Goal: Task Accomplishment & Management: Manage account settings

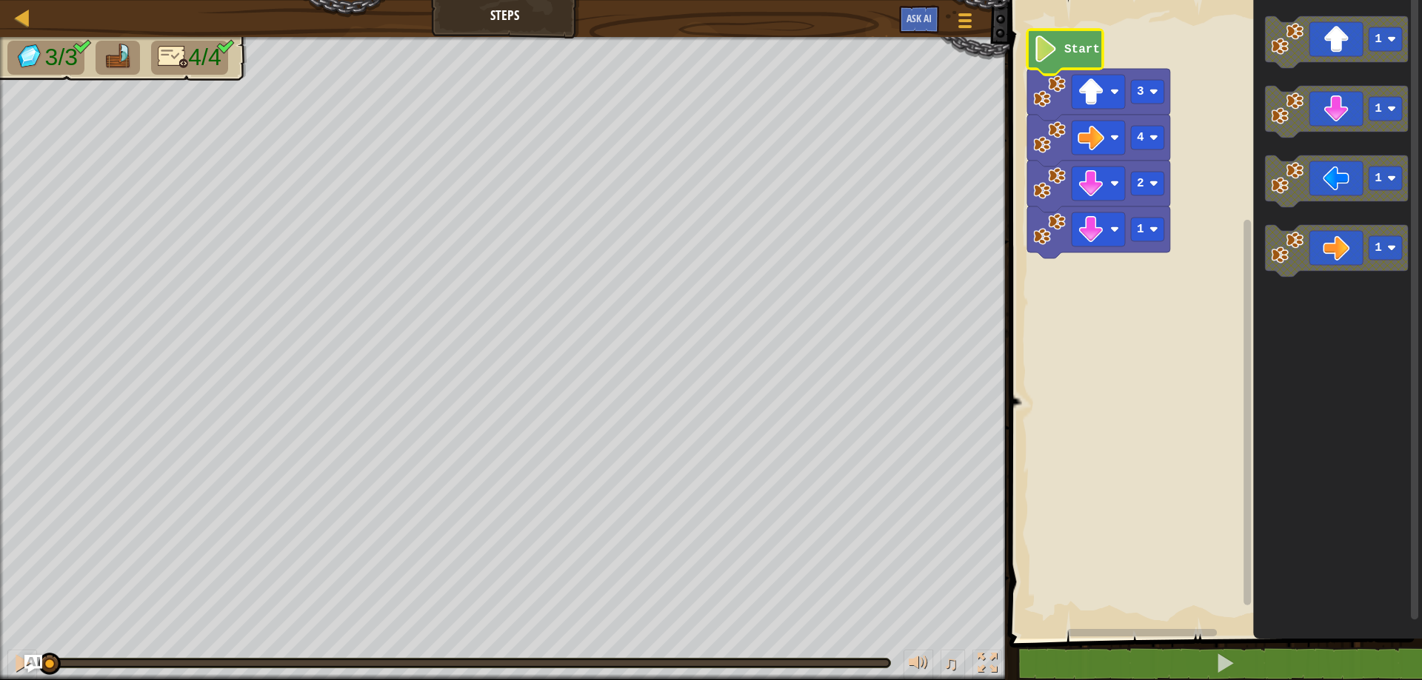
click at [1037, 44] on image "Blockly Workspace" at bounding box center [1045, 49] width 25 height 27
click at [1039, 47] on image "Blockly Workspace" at bounding box center [1045, 49] width 25 height 27
click at [1054, 61] on image "Blockly Workspace" at bounding box center [1045, 49] width 25 height 27
click at [1054, 62] on image "Blockly Workspace" at bounding box center [1045, 49] width 25 height 27
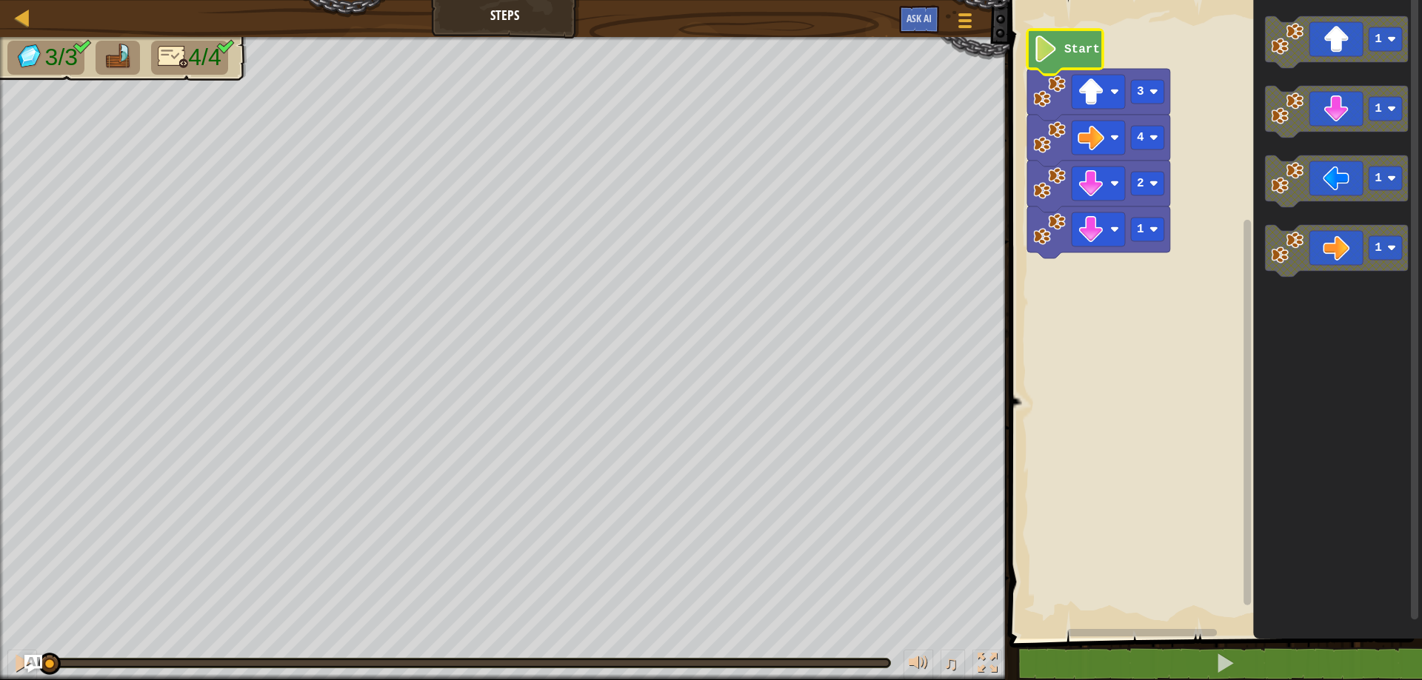
click at [1054, 62] on image "Blockly Workspace" at bounding box center [1045, 49] width 25 height 27
click at [919, 19] on span "Ask AI" at bounding box center [918, 18] width 25 height 14
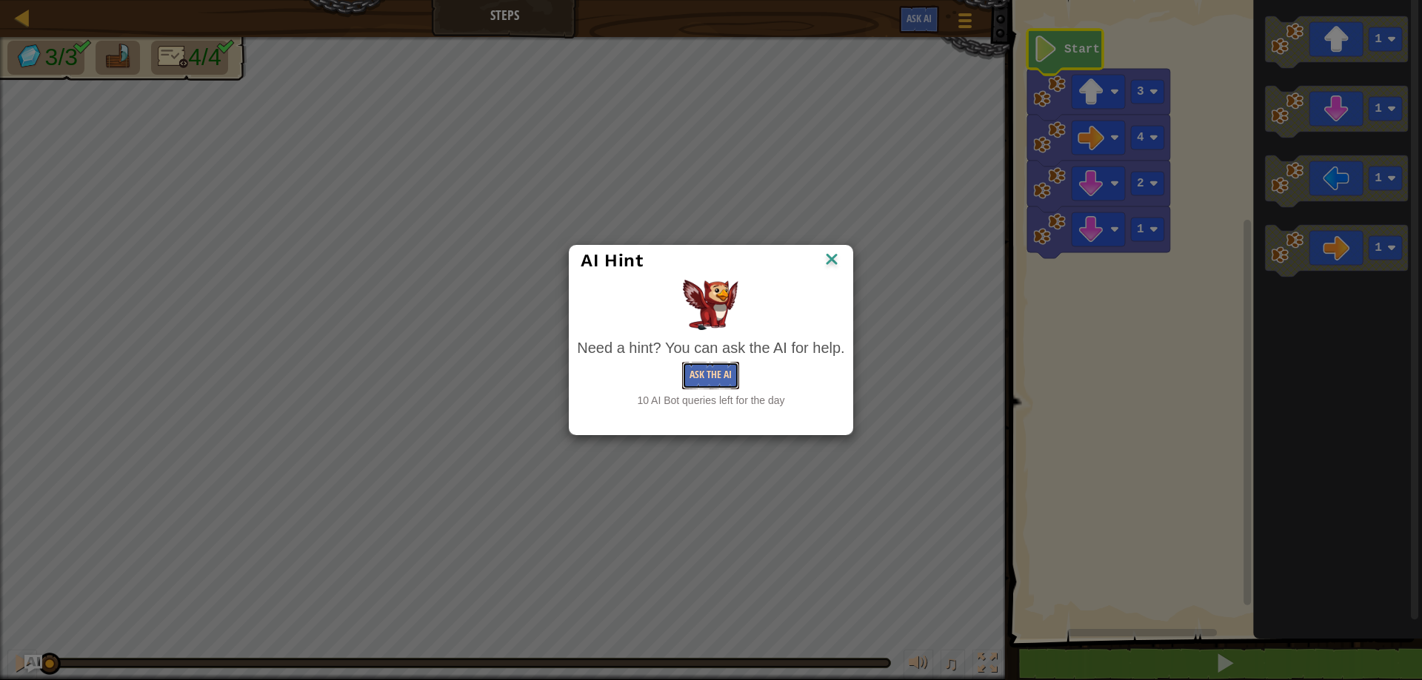
click at [727, 374] on button "Ask the AI" at bounding box center [710, 375] width 57 height 27
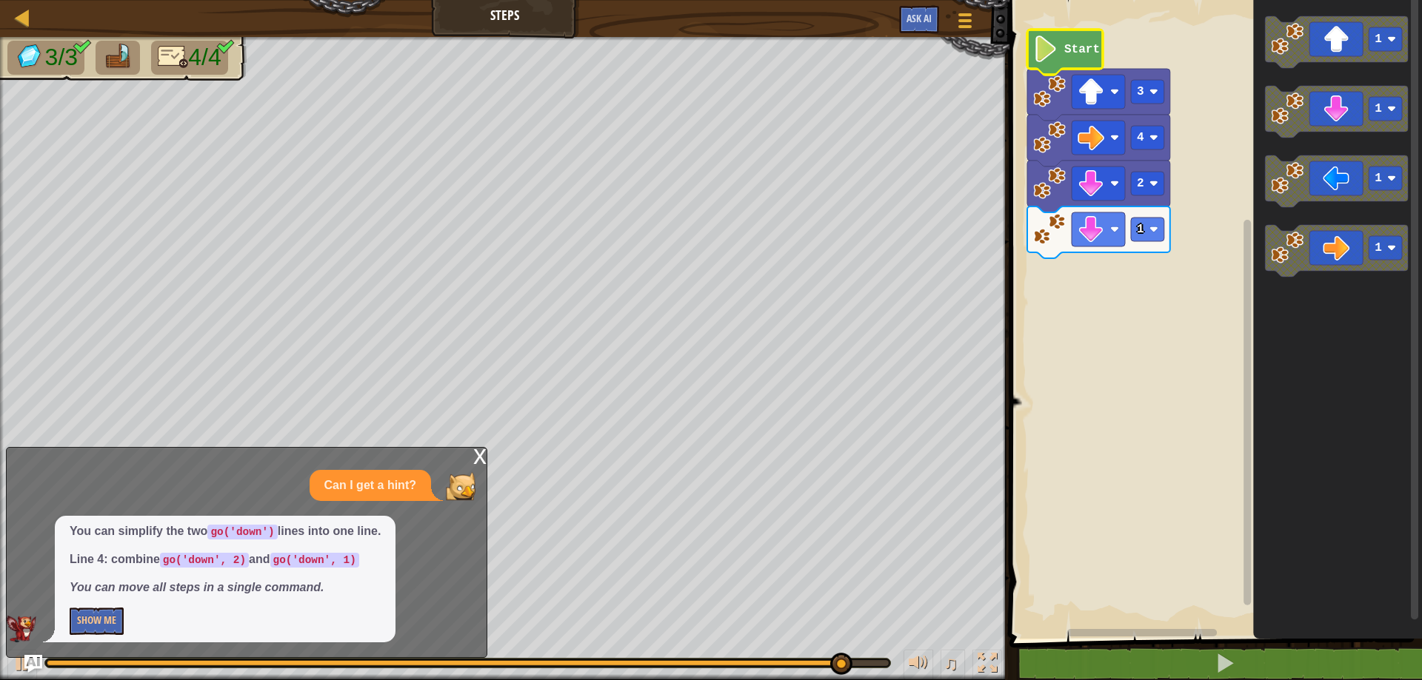
click at [478, 453] on div "x" at bounding box center [479, 455] width 13 height 15
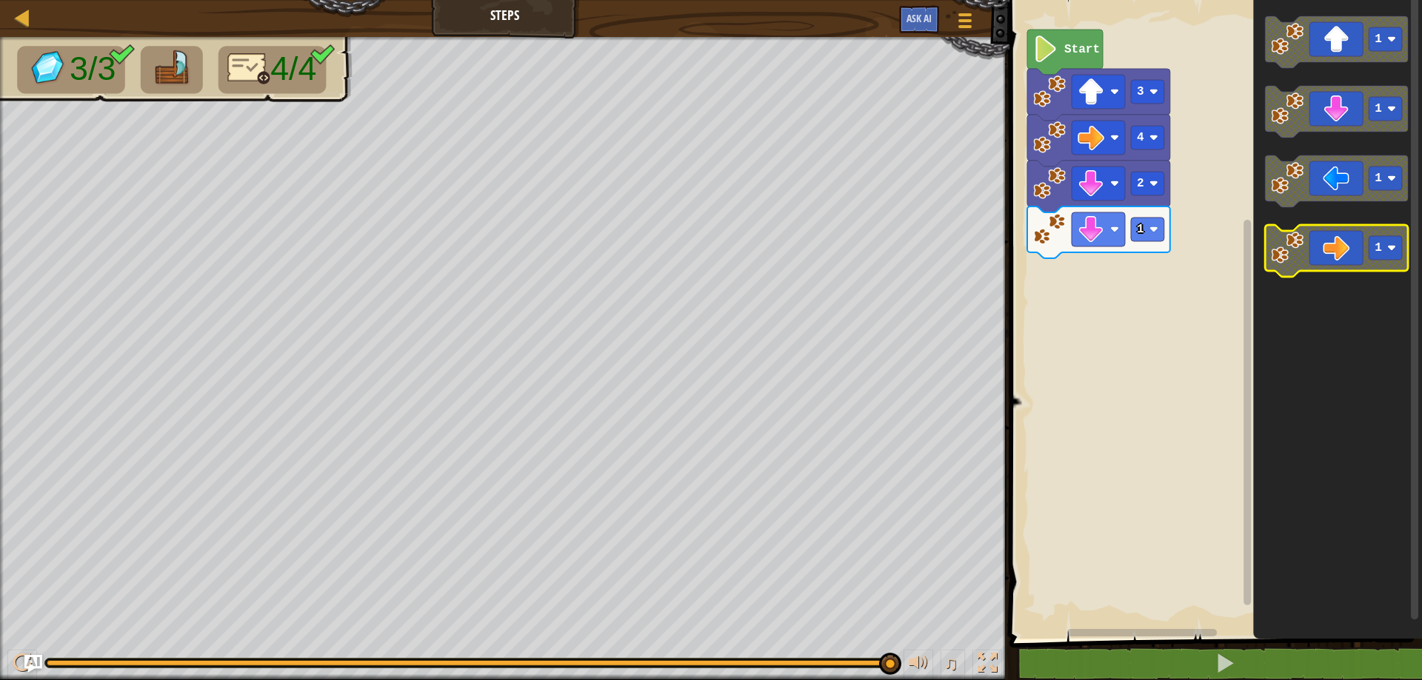
click at [1316, 229] on g "1 1 1 1" at bounding box center [1336, 146] width 143 height 261
click at [1345, 182] on icon "Blockly Workspace" at bounding box center [1336, 181] width 143 height 52
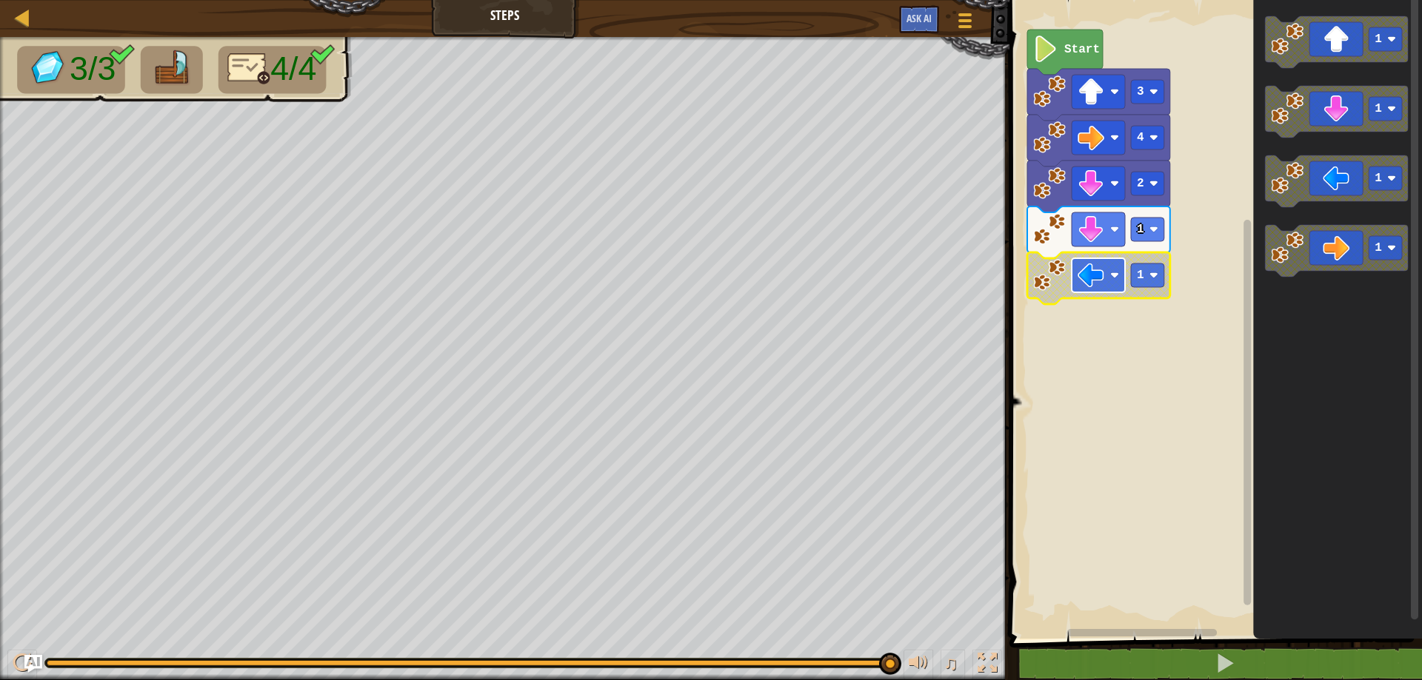
click at [1108, 281] on rect "Blockly Workspace" at bounding box center [1097, 275] width 53 height 34
click at [1103, 272] on image "Blockly Workspace" at bounding box center [1090, 275] width 27 height 27
click at [1066, 43] on text "Start" at bounding box center [1082, 49] width 36 height 13
click at [1062, 44] on icon "Blockly Workspace" at bounding box center [1065, 52] width 76 height 45
click at [1060, 46] on icon "Blockly Workspace" at bounding box center [1065, 52] width 76 height 45
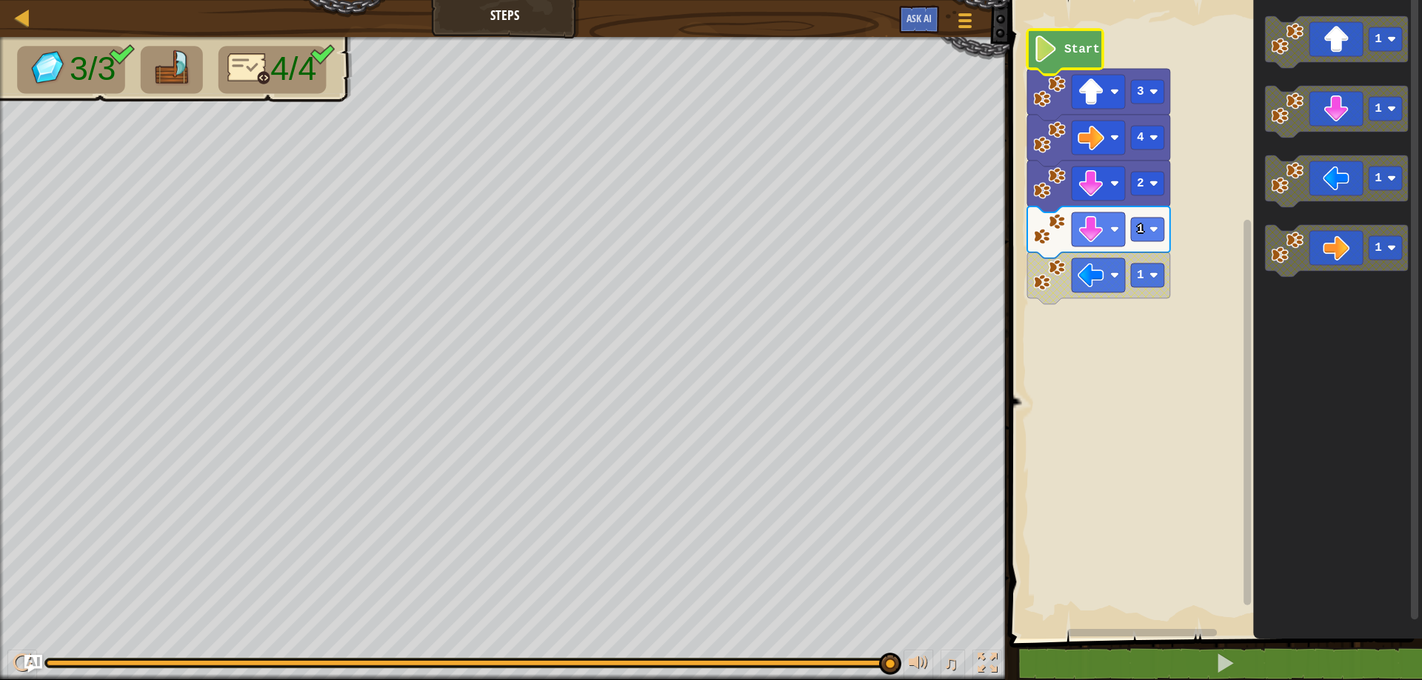
click at [1060, 46] on icon "Blockly Workspace" at bounding box center [1065, 52] width 76 height 45
click at [1308, 298] on icon "1 1 1 1" at bounding box center [1337, 316] width 169 height 646
click at [1298, 304] on icon "1 1 1 1" at bounding box center [1337, 316] width 169 height 646
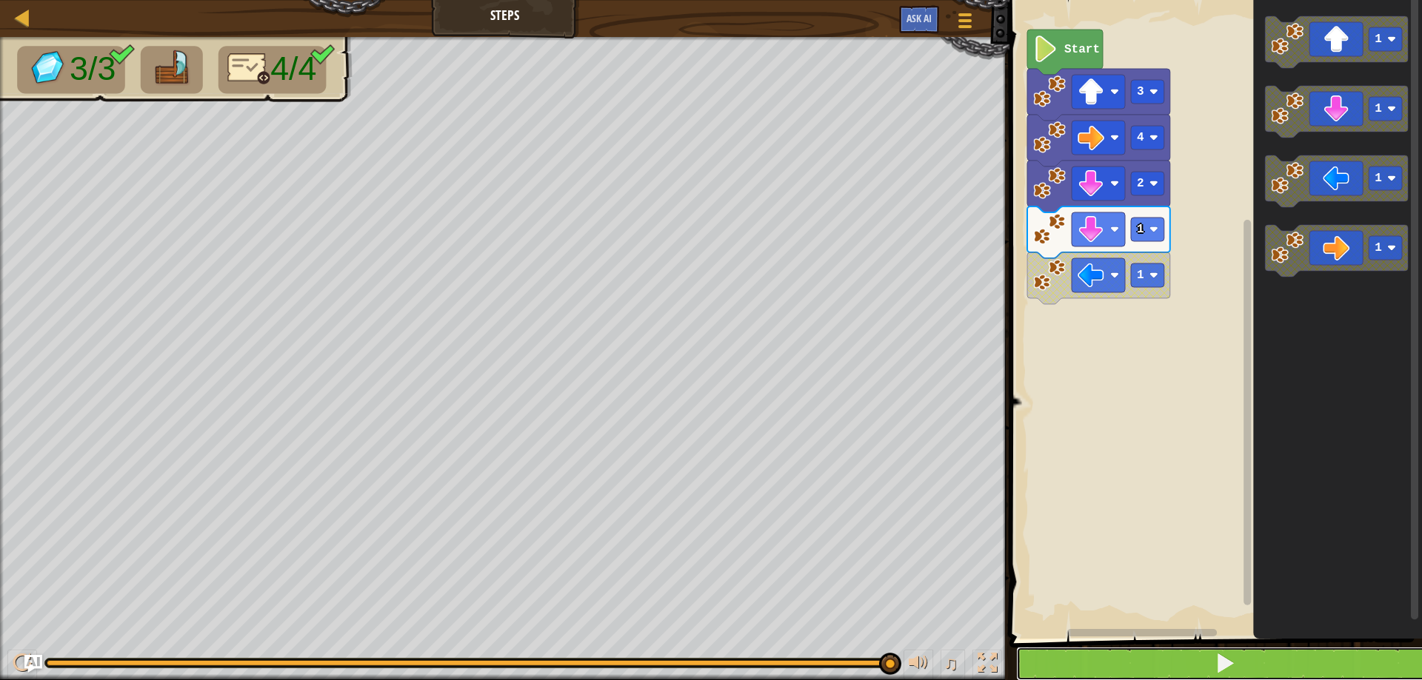
click at [1196, 655] on button at bounding box center [1224, 664] width 417 height 34
click at [1194, 662] on button at bounding box center [1224, 664] width 417 height 34
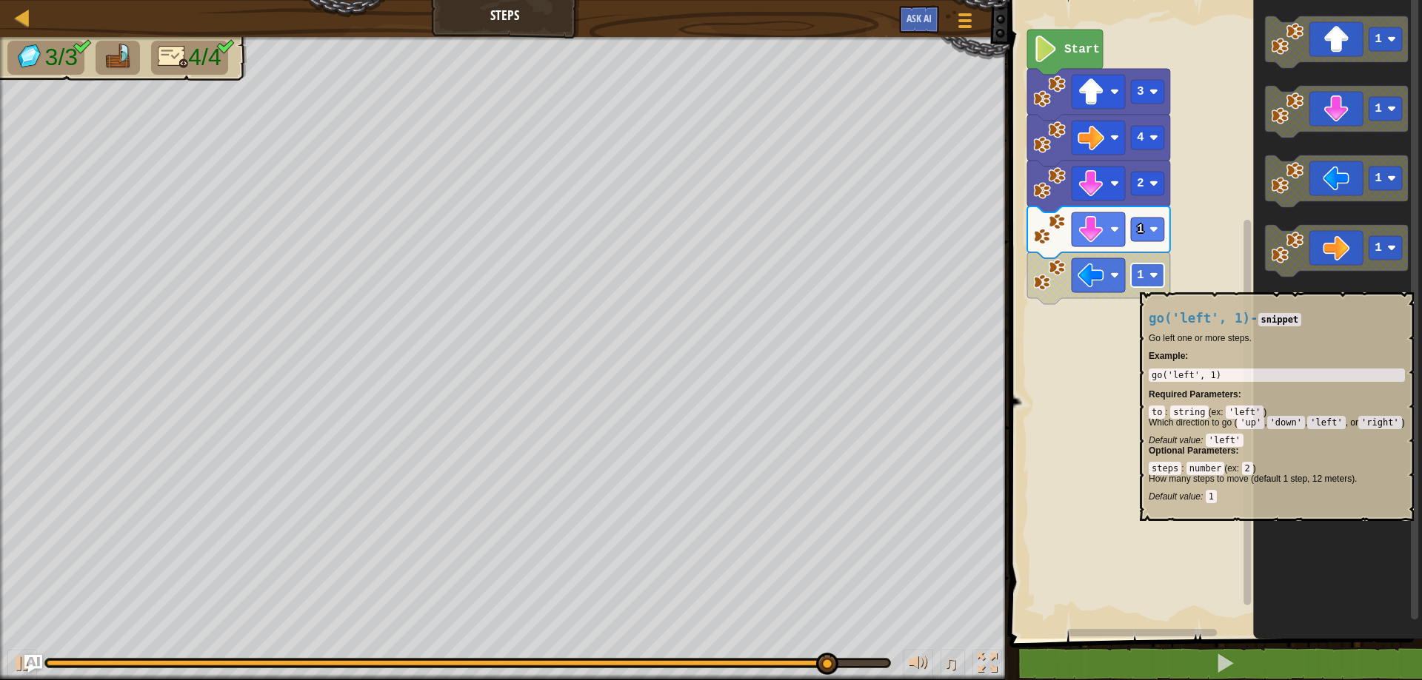
click at [1140, 285] on rect "Blockly Workspace" at bounding box center [1147, 276] width 33 height 24
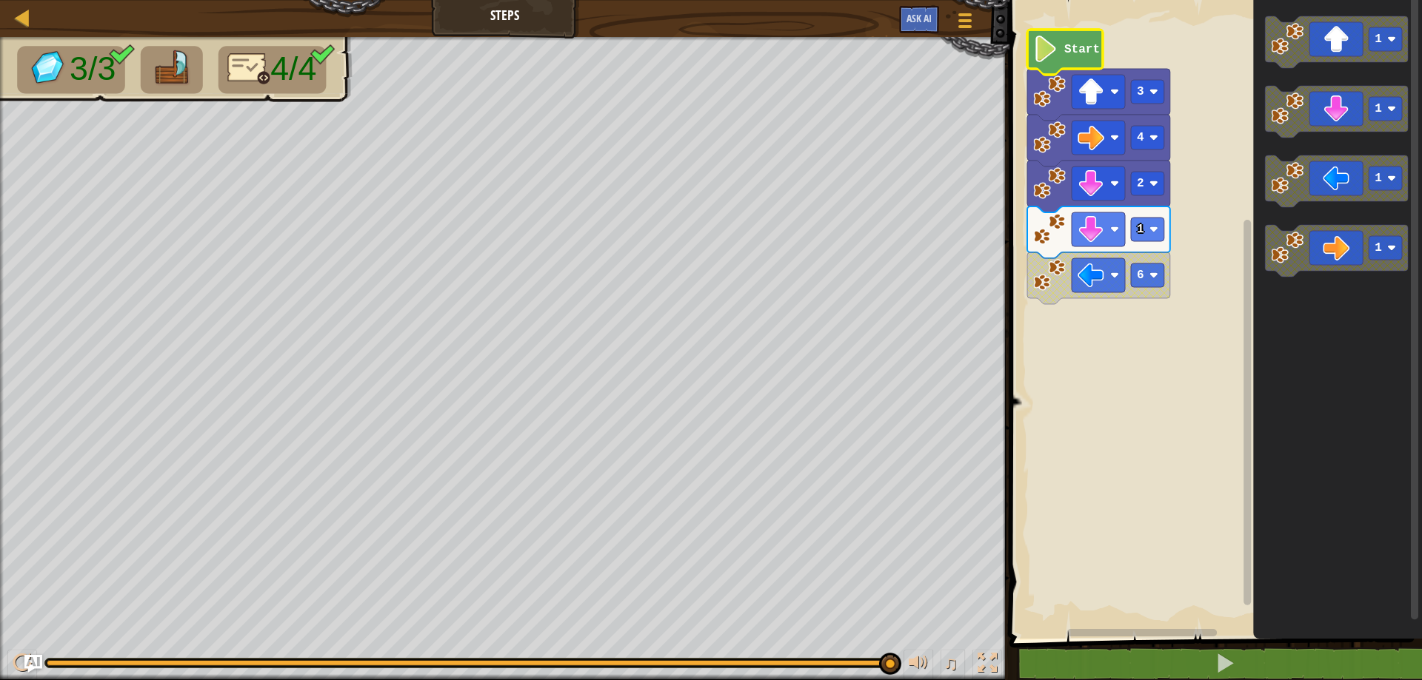
click at [1063, 62] on icon "Blockly Workspace" at bounding box center [1065, 52] width 76 height 45
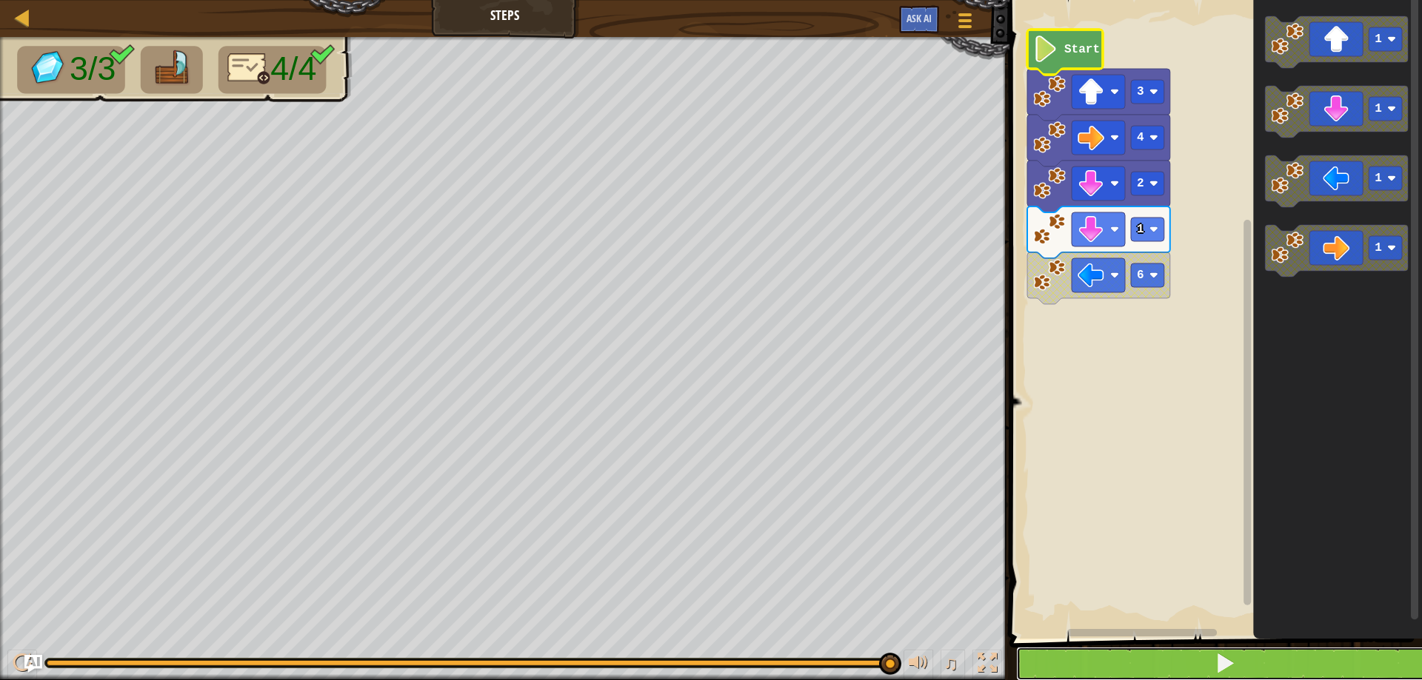
click at [1177, 656] on button at bounding box center [1224, 664] width 417 height 34
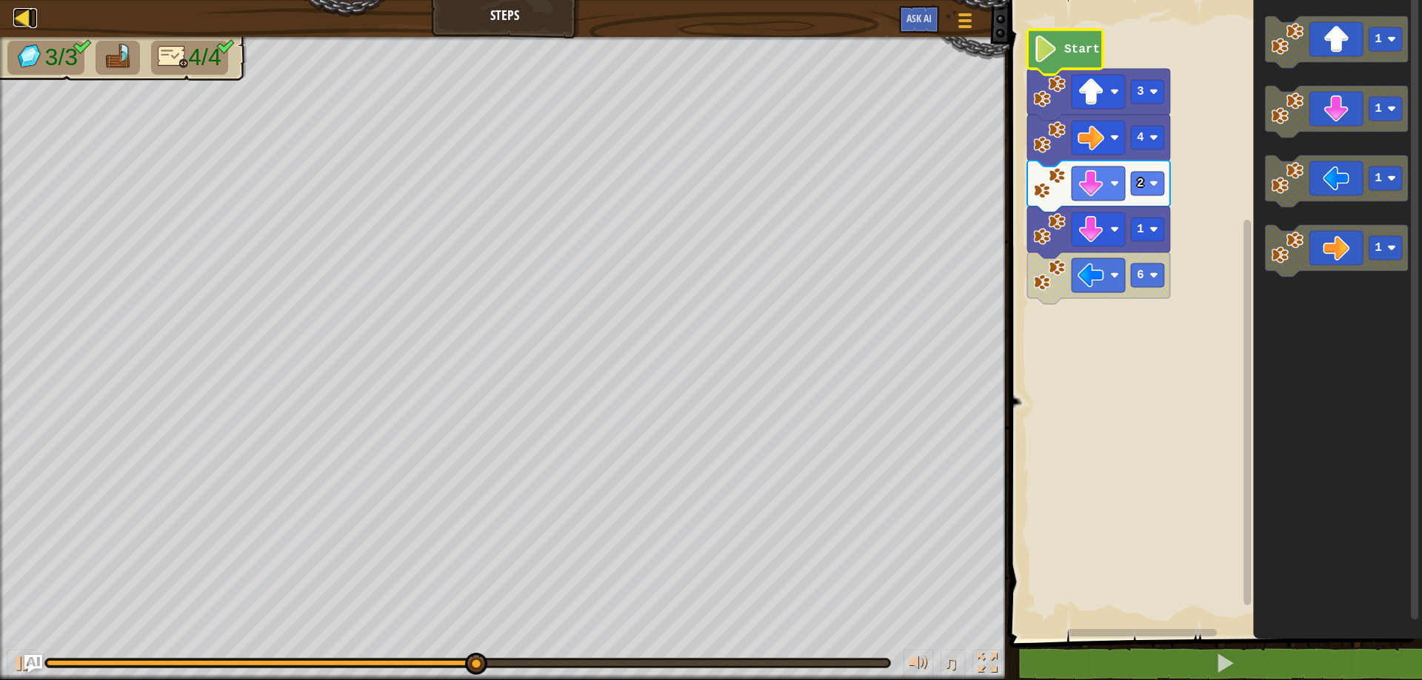
click at [25, 8] on div at bounding box center [22, 17] width 19 height 19
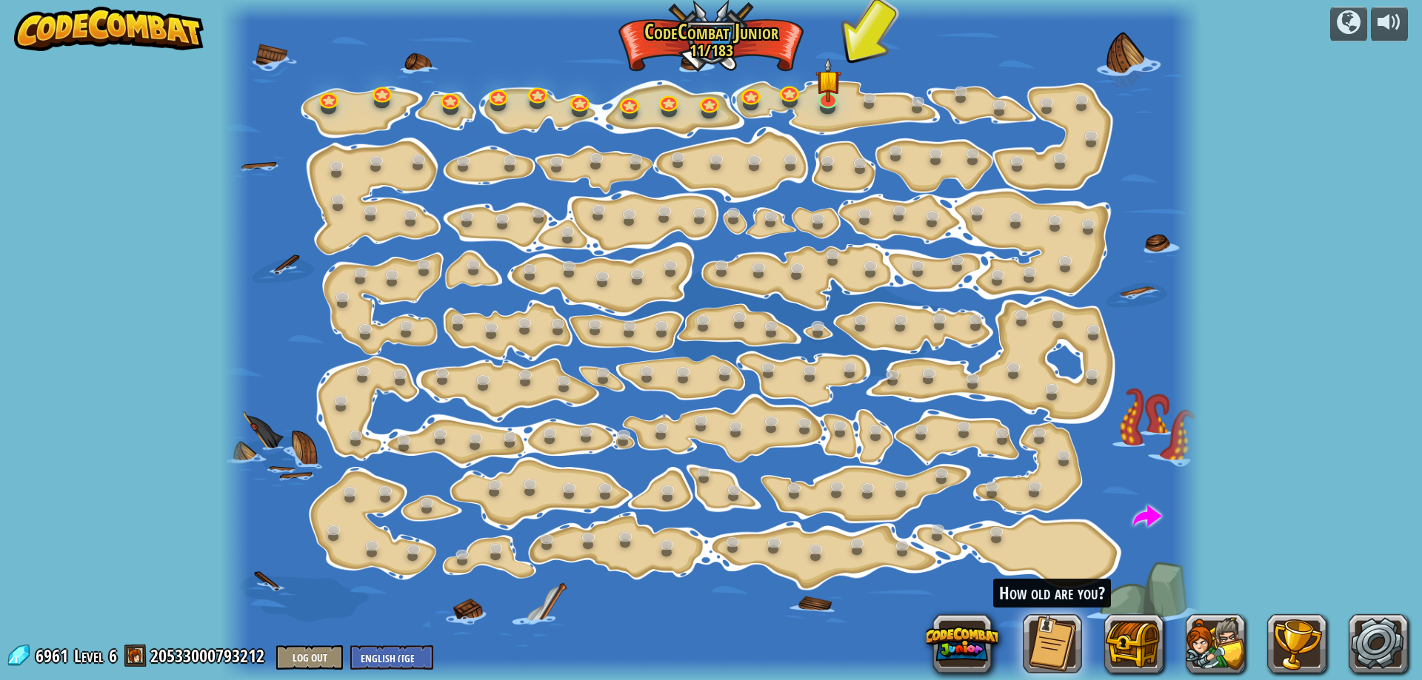
click at [133, 30] on img at bounding box center [109, 29] width 190 height 44
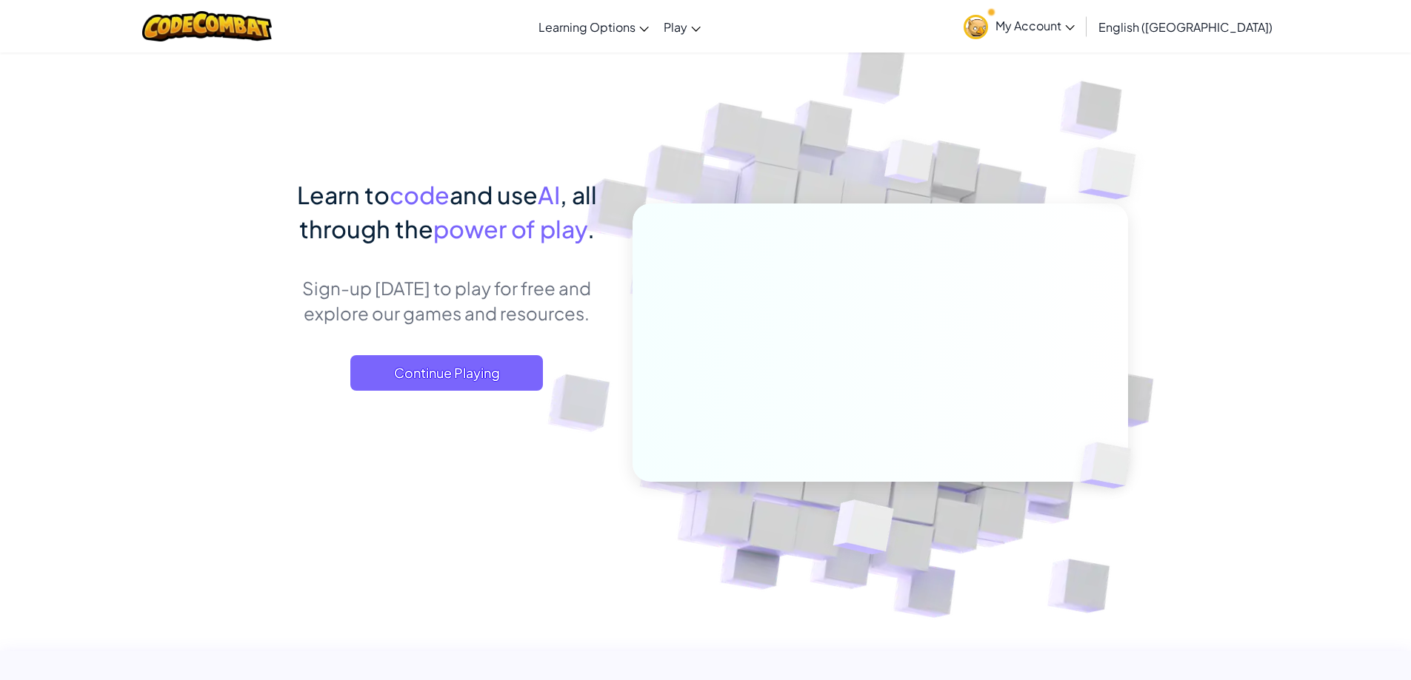
click at [1088, 551] on img at bounding box center [869, 326] width 823 height 823
click at [443, 384] on span "Continue Playing" at bounding box center [446, 373] width 193 height 36
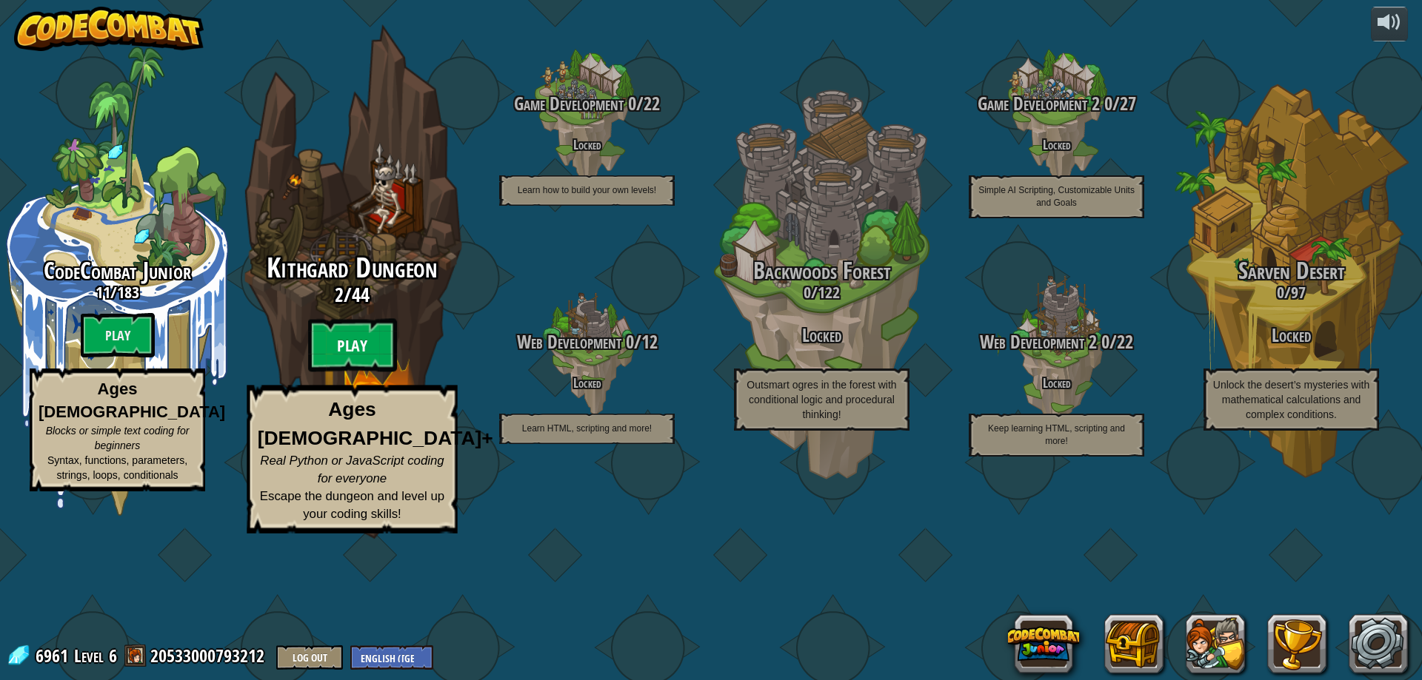
click at [395, 372] on btn "Play" at bounding box center [352, 345] width 89 height 53
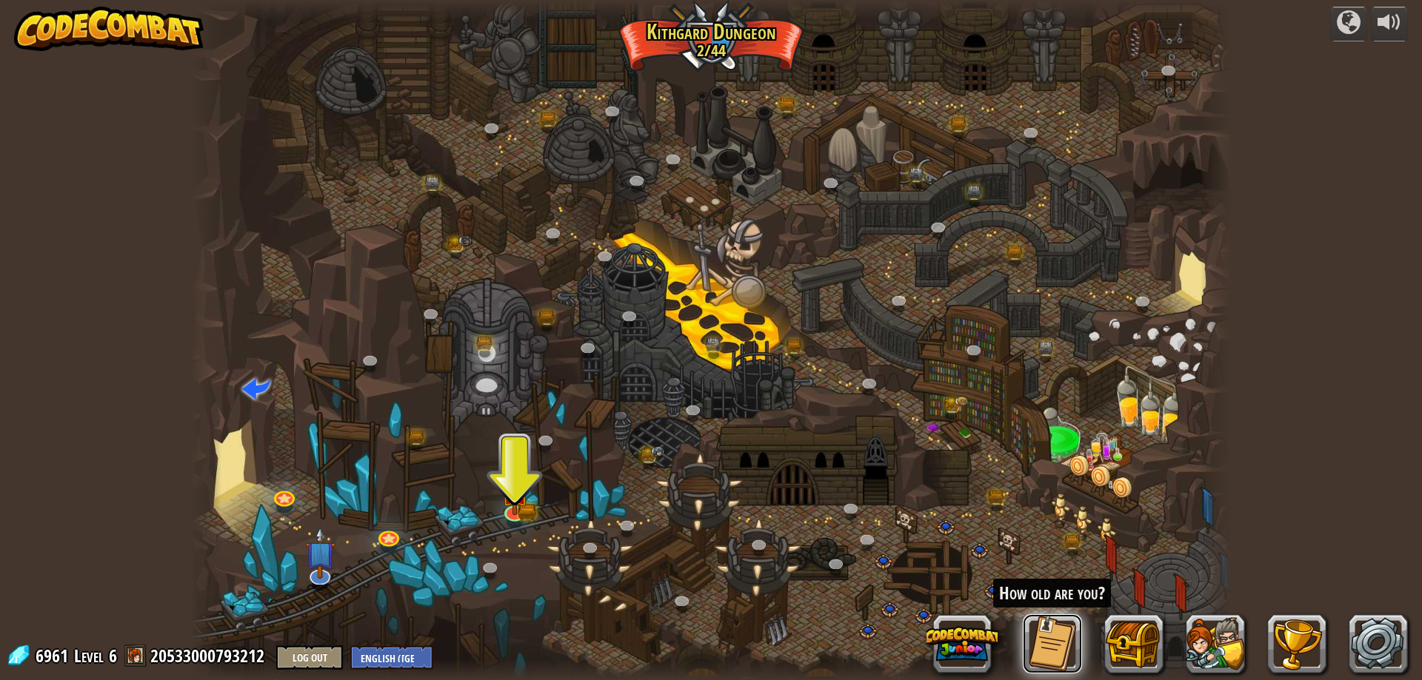
click at [1058, 646] on button at bounding box center [1052, 644] width 59 height 59
click at [526, 496] on img at bounding box center [515, 481] width 28 height 61
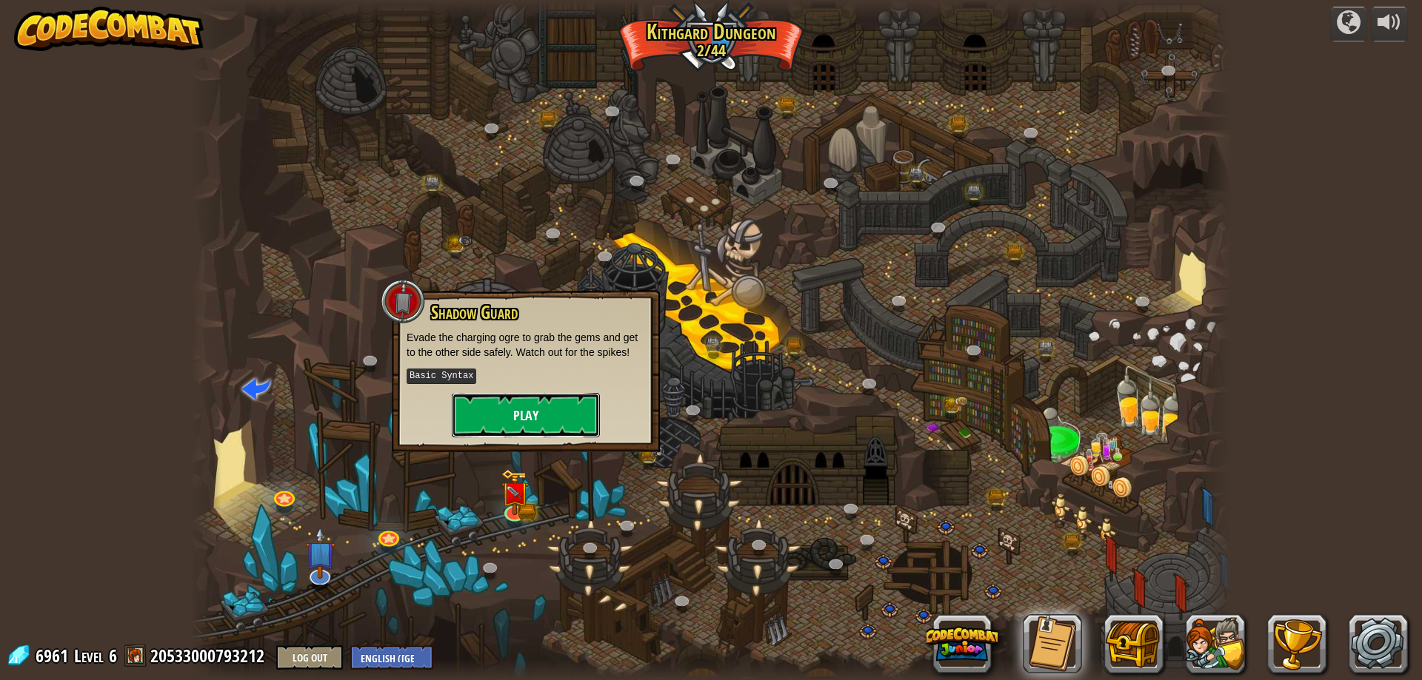
click at [519, 397] on button "Play" at bounding box center [526, 415] width 148 height 44
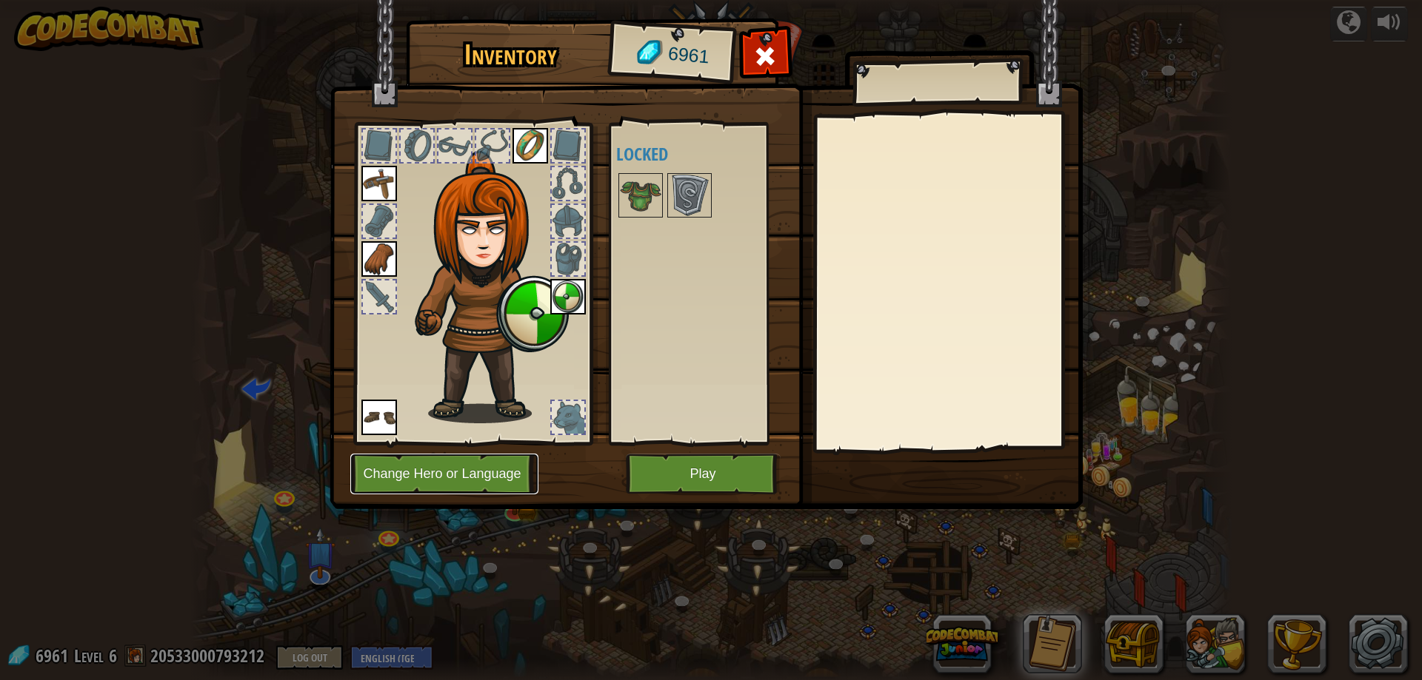
click at [503, 486] on button "Change Hero or Language" at bounding box center [444, 474] width 188 height 41
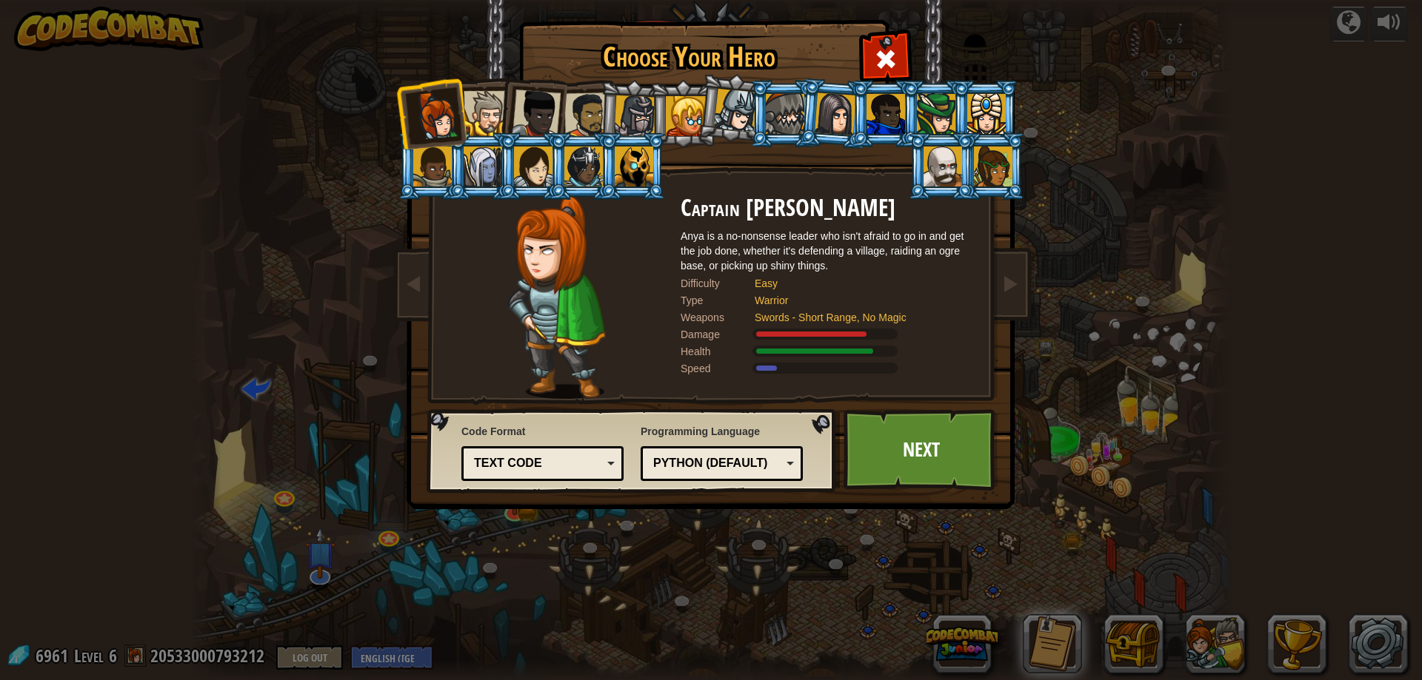
click at [784, 464] on div "Python (Default)" at bounding box center [721, 463] width 143 height 23
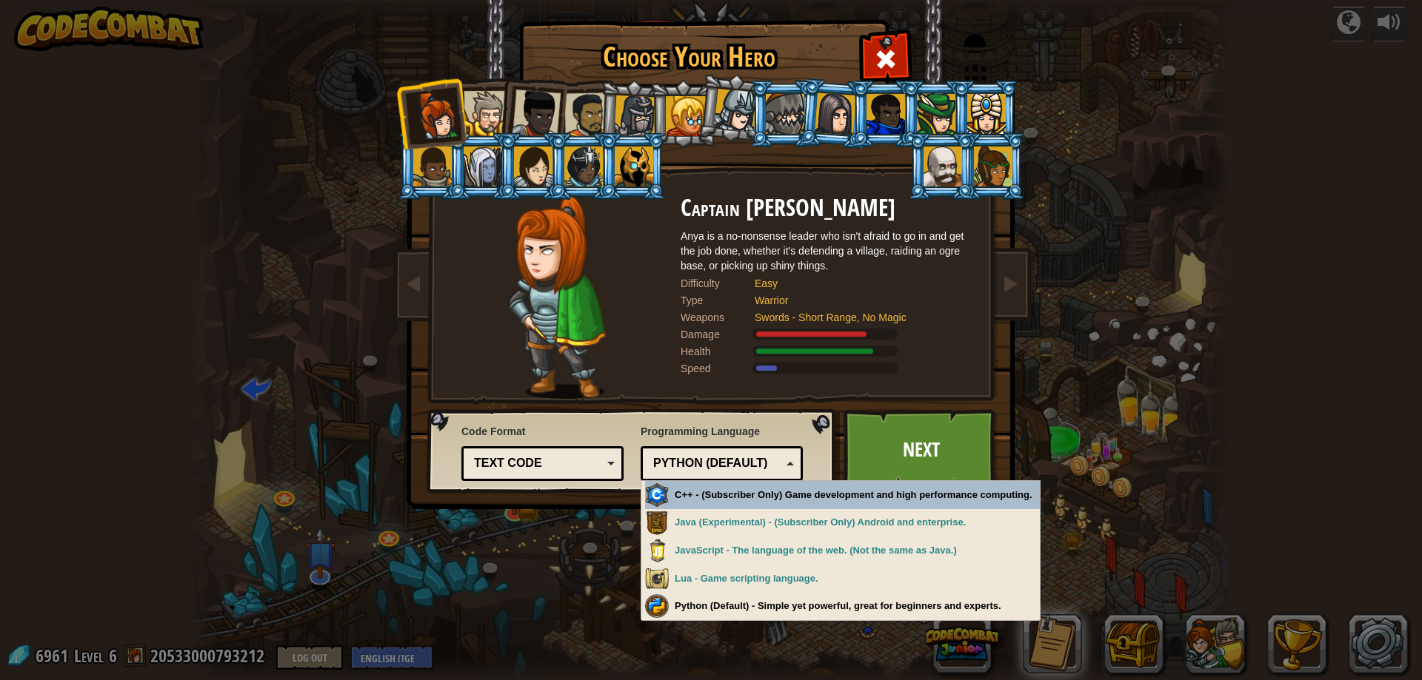
click at [790, 455] on div "Python (Default)" at bounding box center [721, 463] width 143 height 23
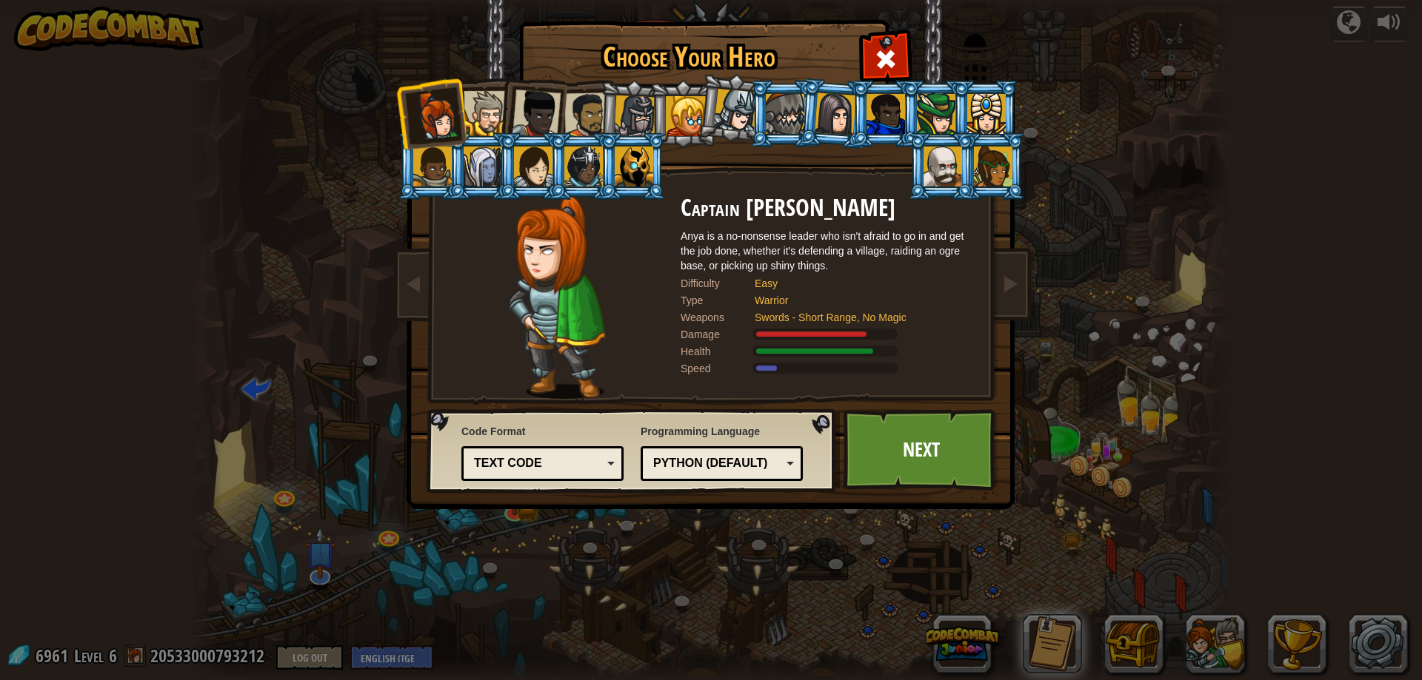
click at [483, 96] on div at bounding box center [486, 113] width 45 height 45
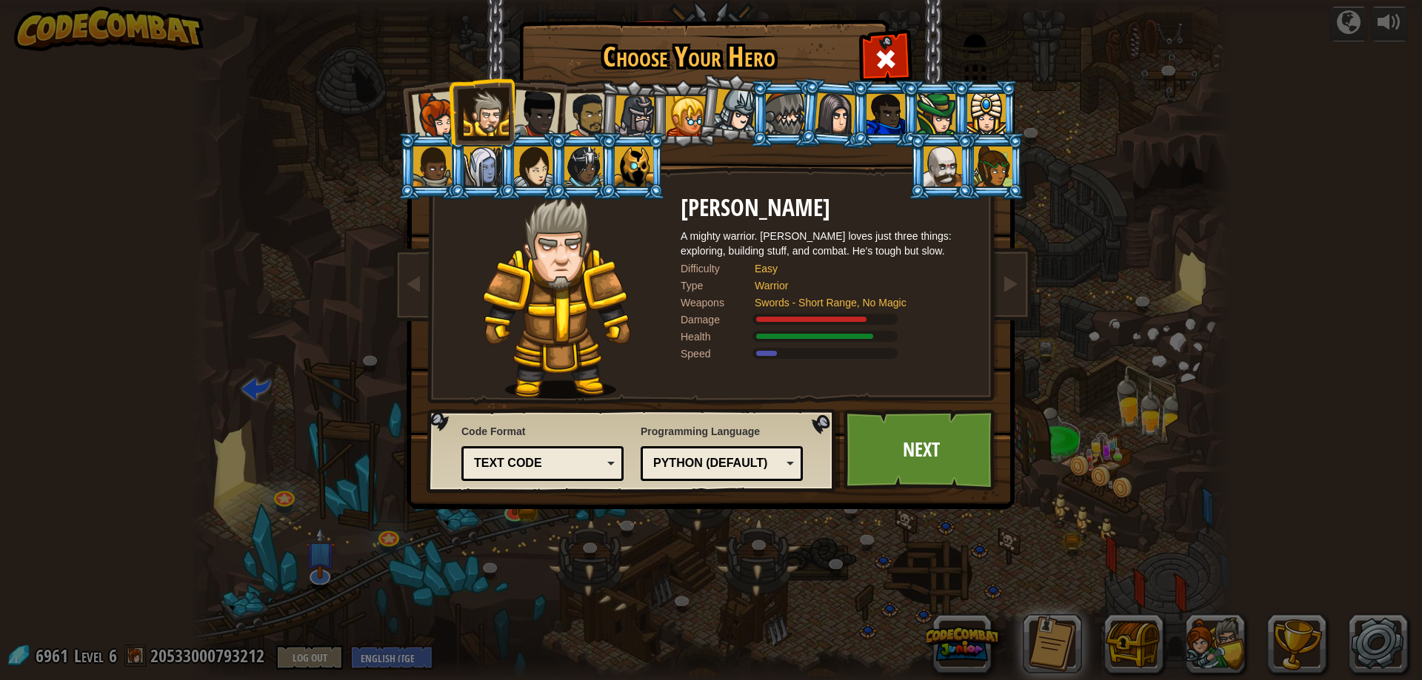
click at [980, 116] on div at bounding box center [986, 114] width 39 height 40
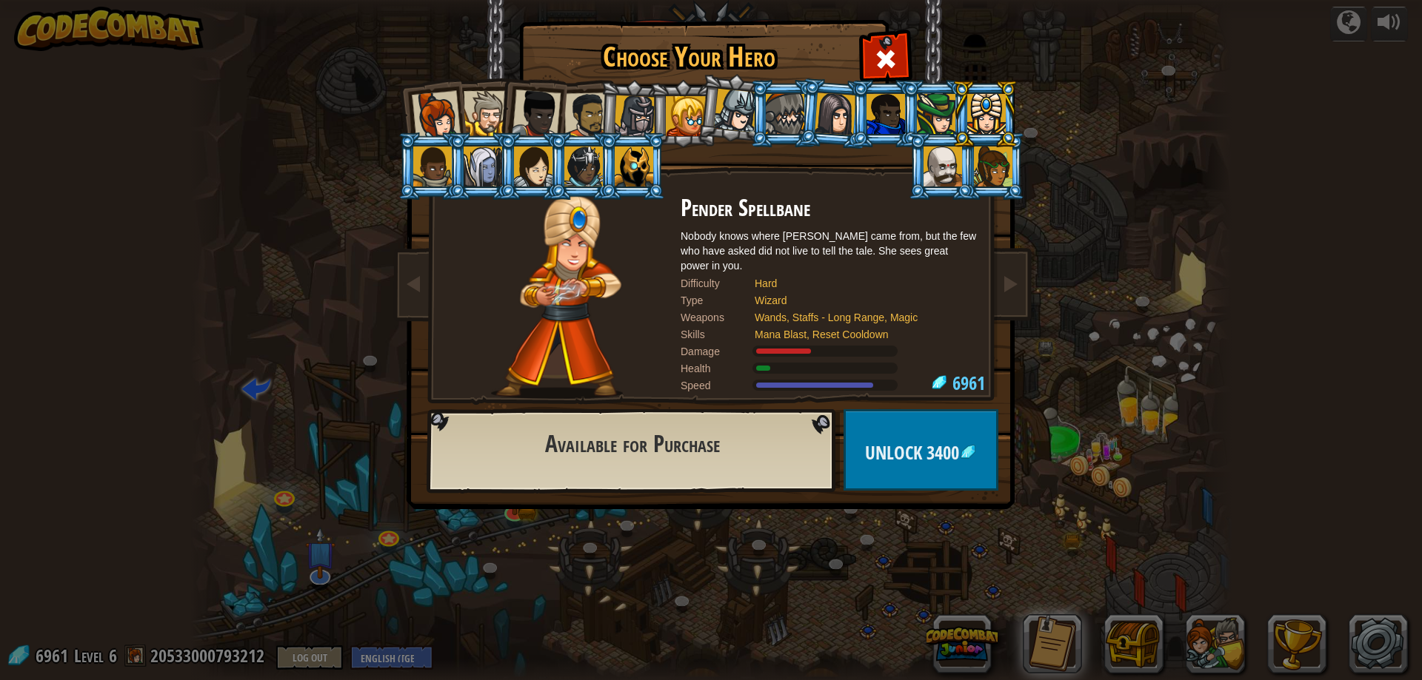
click at [793, 103] on div at bounding box center [785, 114] width 39 height 40
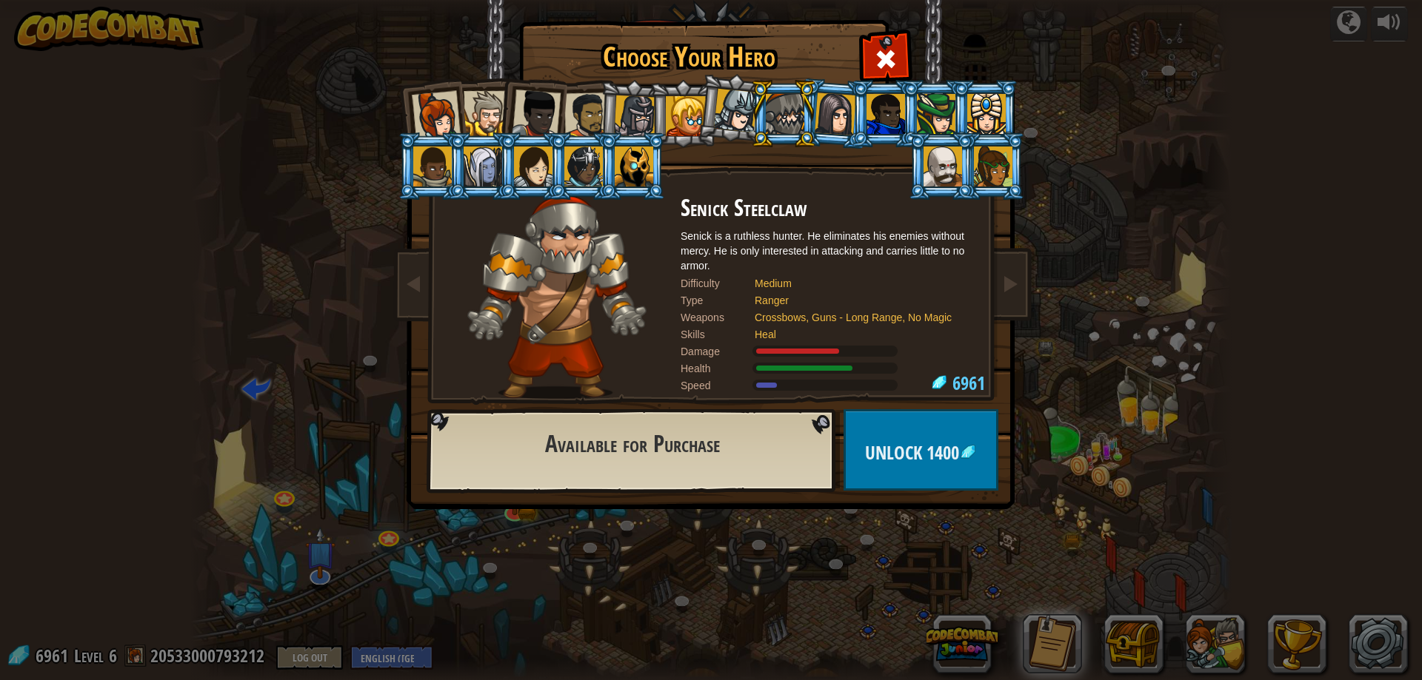
click at [709, 116] on li at bounding box center [732, 108] width 73 height 74
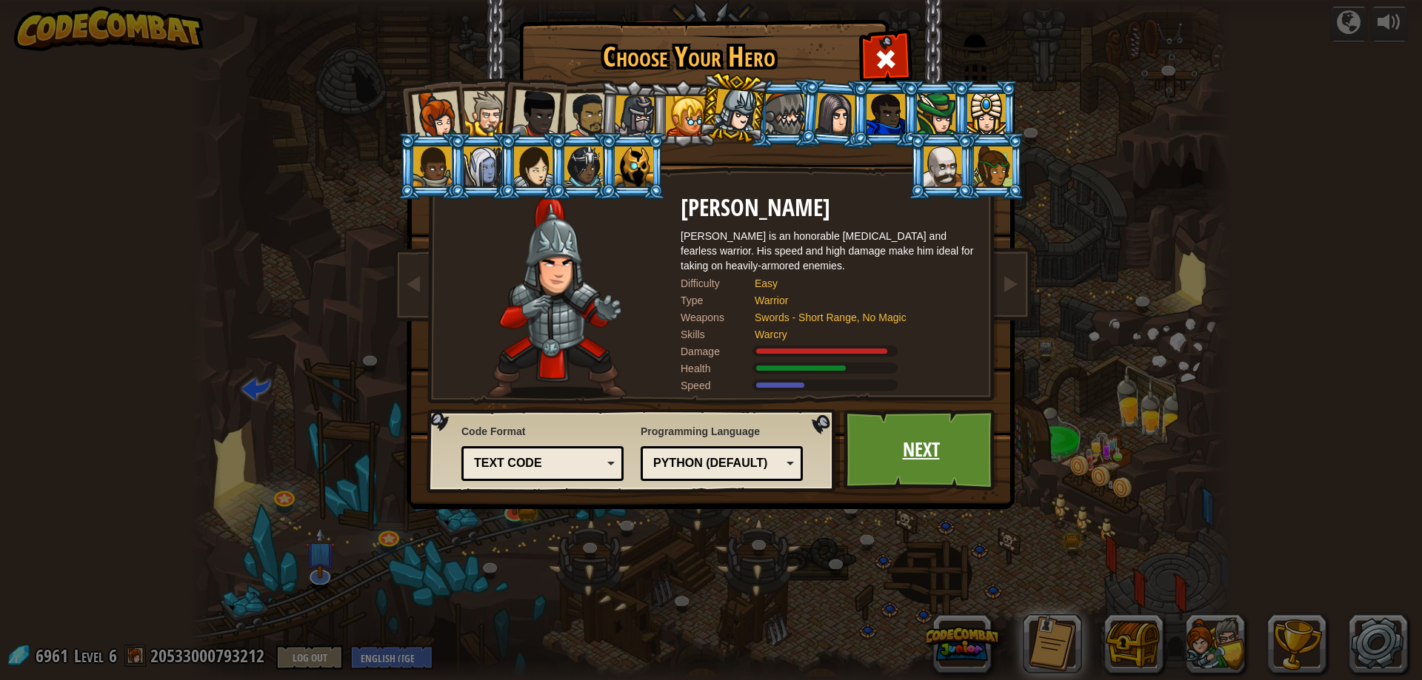
drag, startPoint x: 963, startPoint y: 461, endPoint x: 975, endPoint y: 466, distance: 12.9
click at [975, 466] on link "Next" at bounding box center [920, 449] width 155 height 81
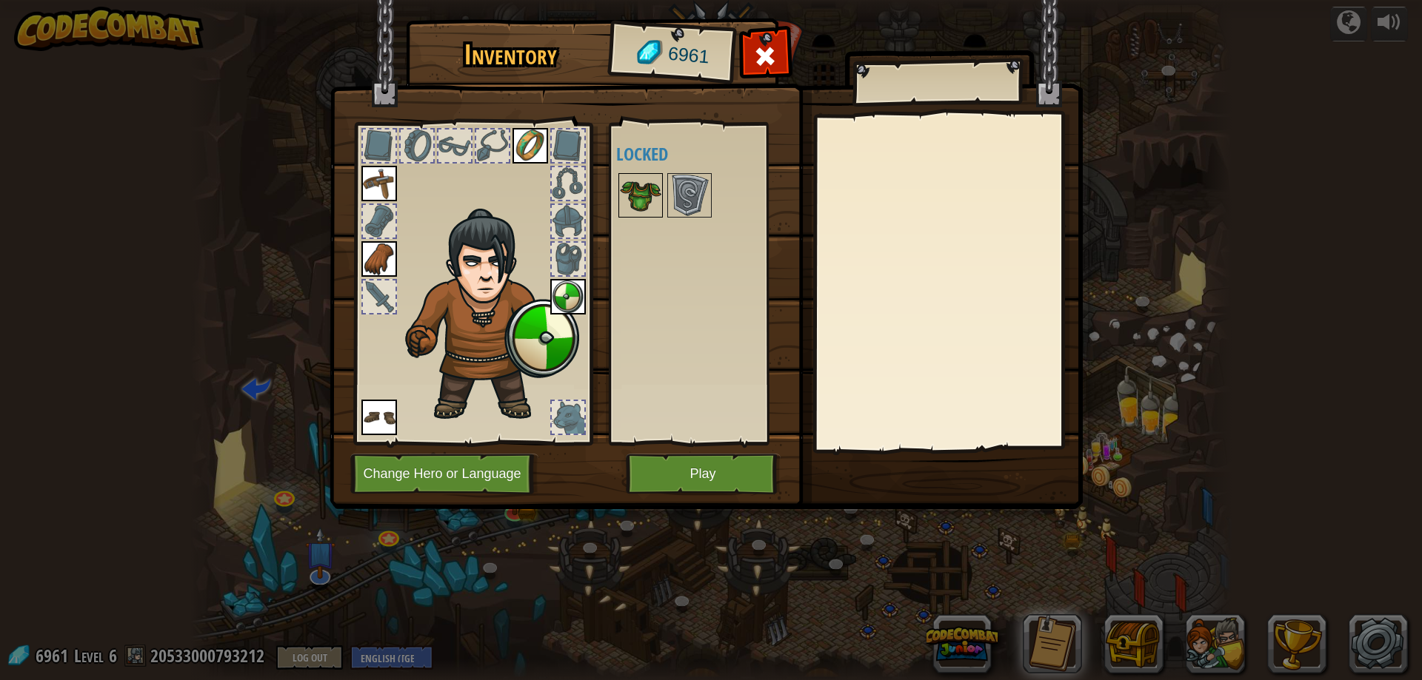
click at [640, 186] on img at bounding box center [640, 195] width 41 height 41
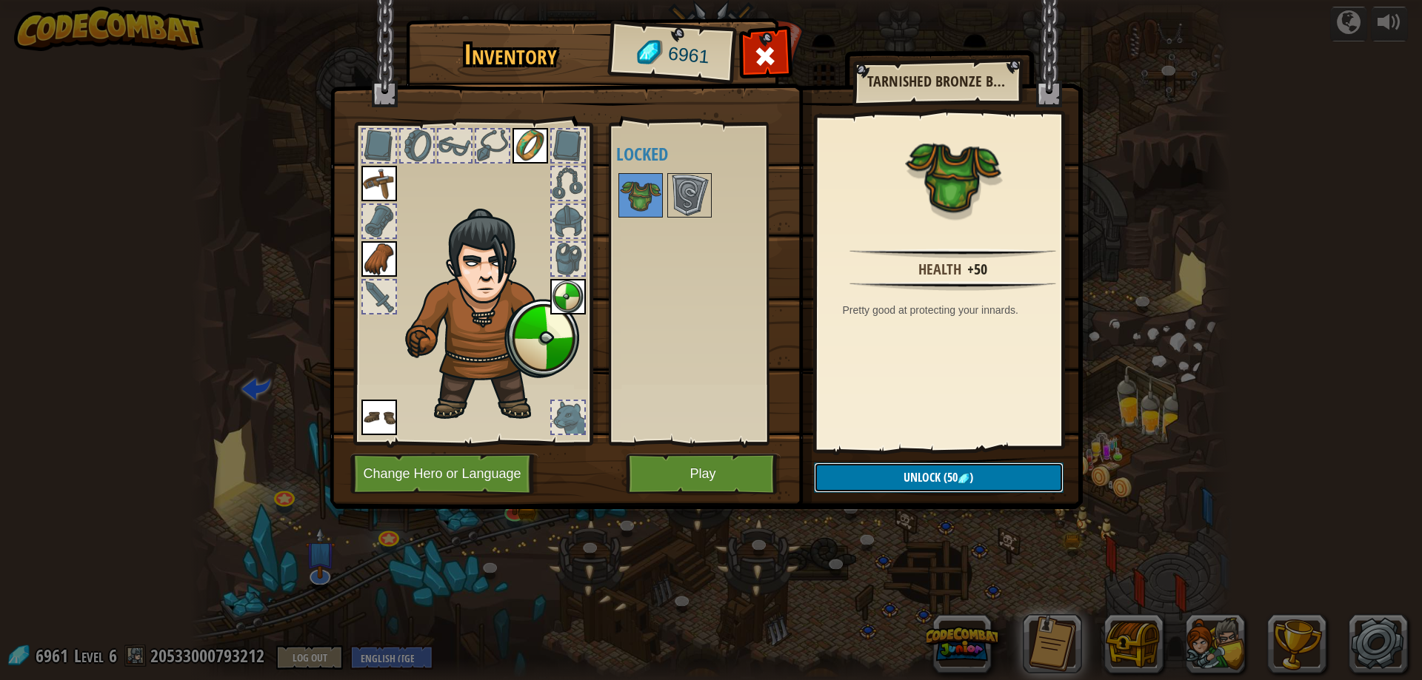
click at [1018, 469] on button "Unlock (50 )" at bounding box center [939, 478] width 250 height 30
click at [991, 476] on button "Confirm" at bounding box center [939, 478] width 250 height 30
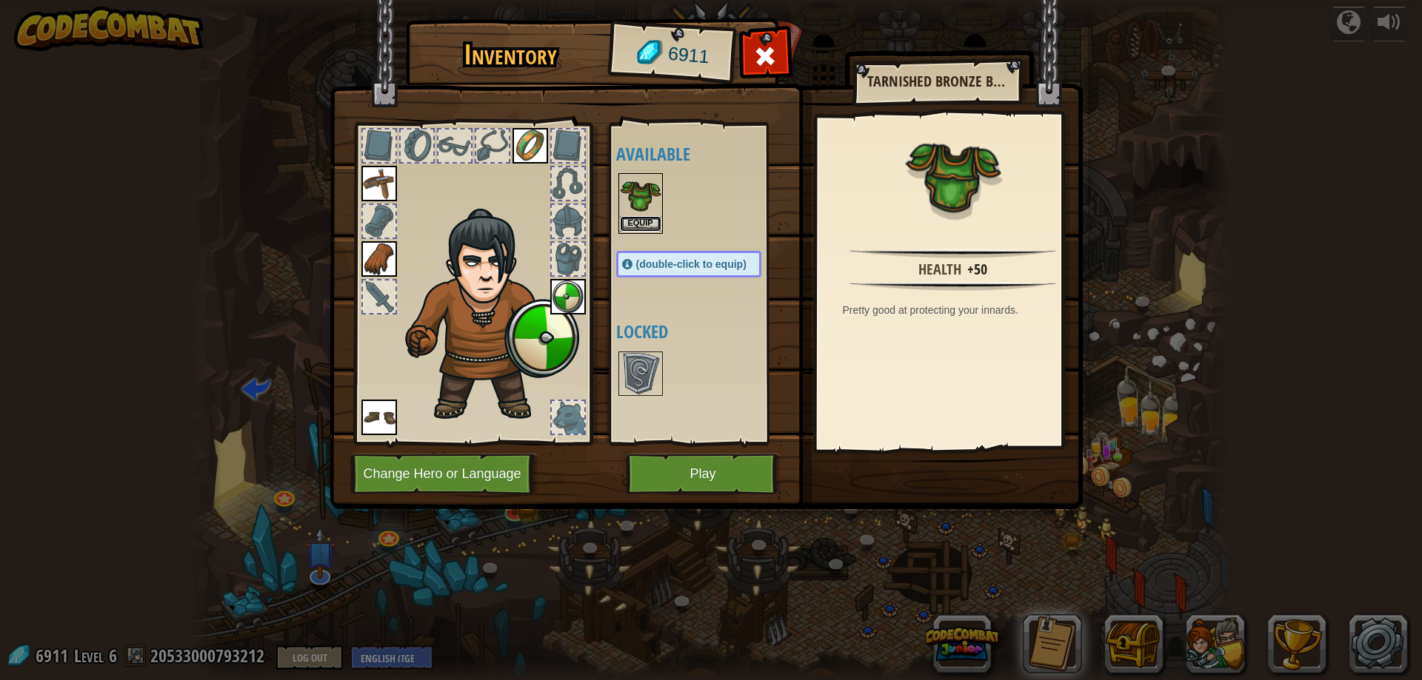
click at [640, 223] on button "Equip" at bounding box center [640, 224] width 41 height 16
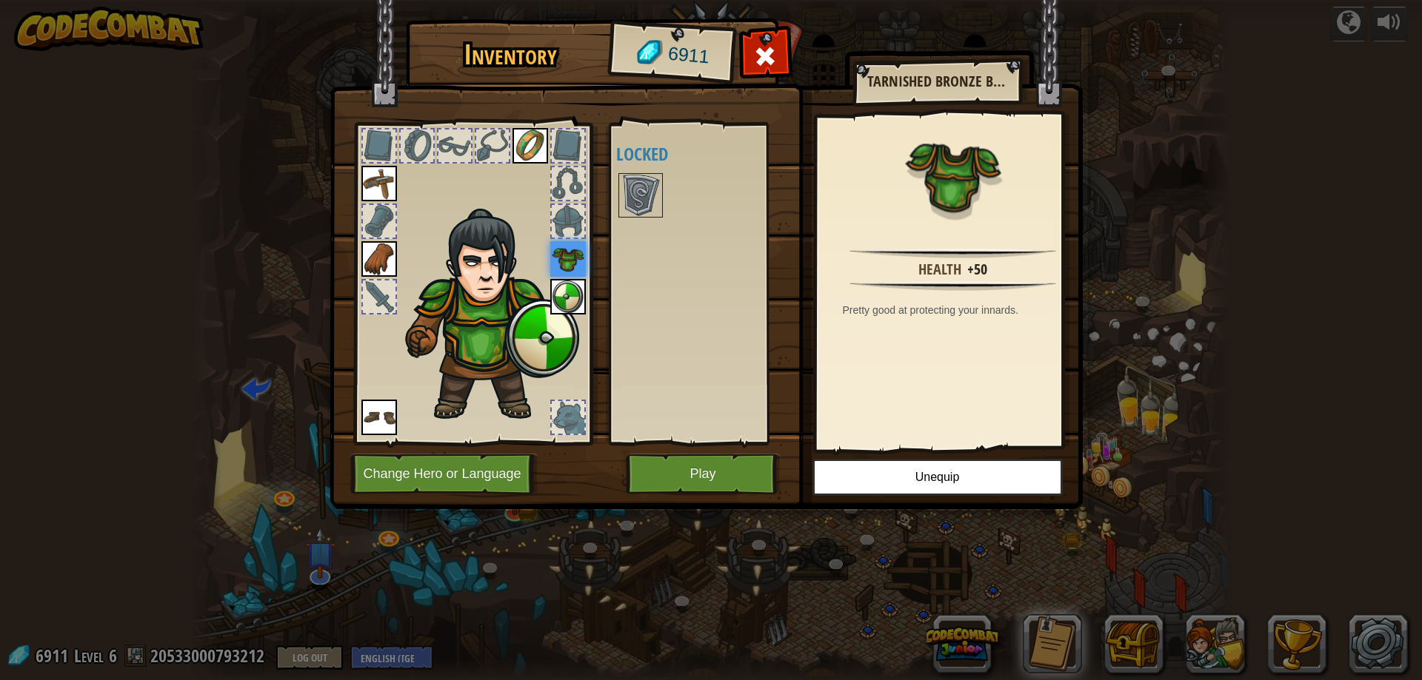
click at [563, 187] on div at bounding box center [568, 183] width 33 height 33
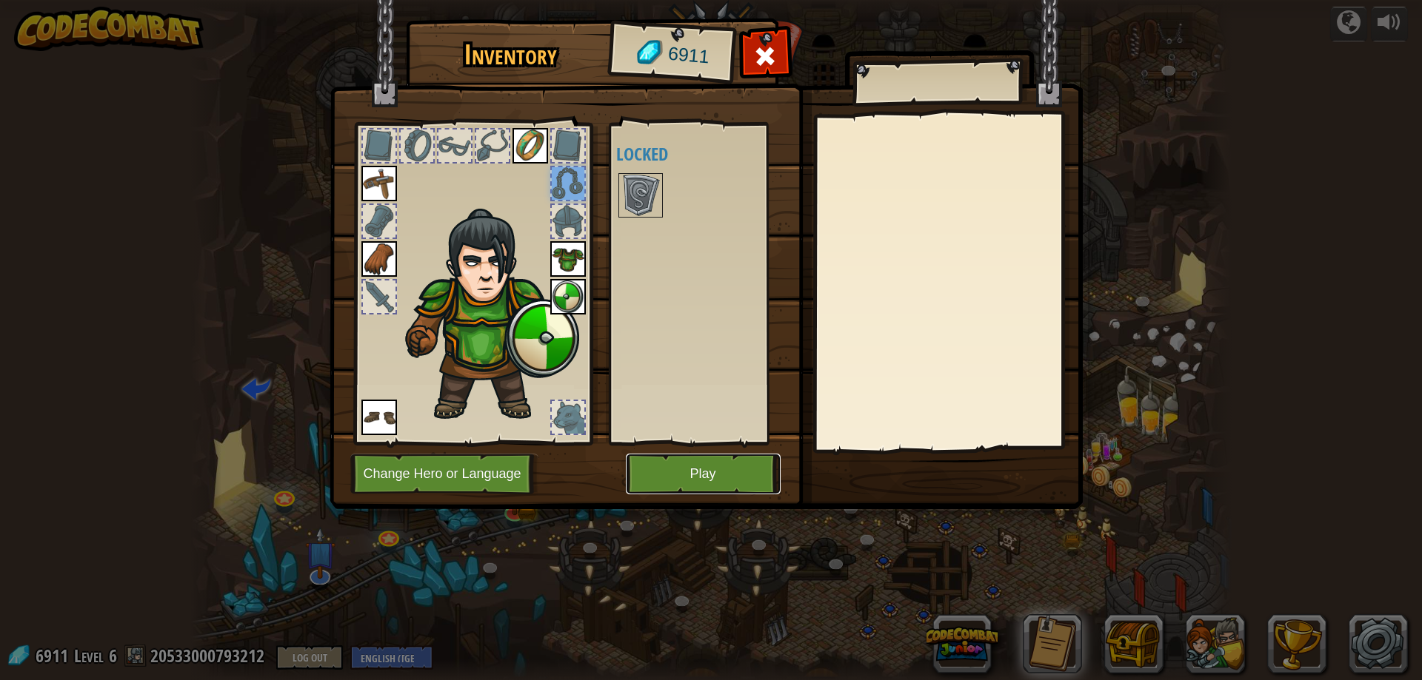
click at [707, 472] on button "Play" at bounding box center [703, 474] width 155 height 41
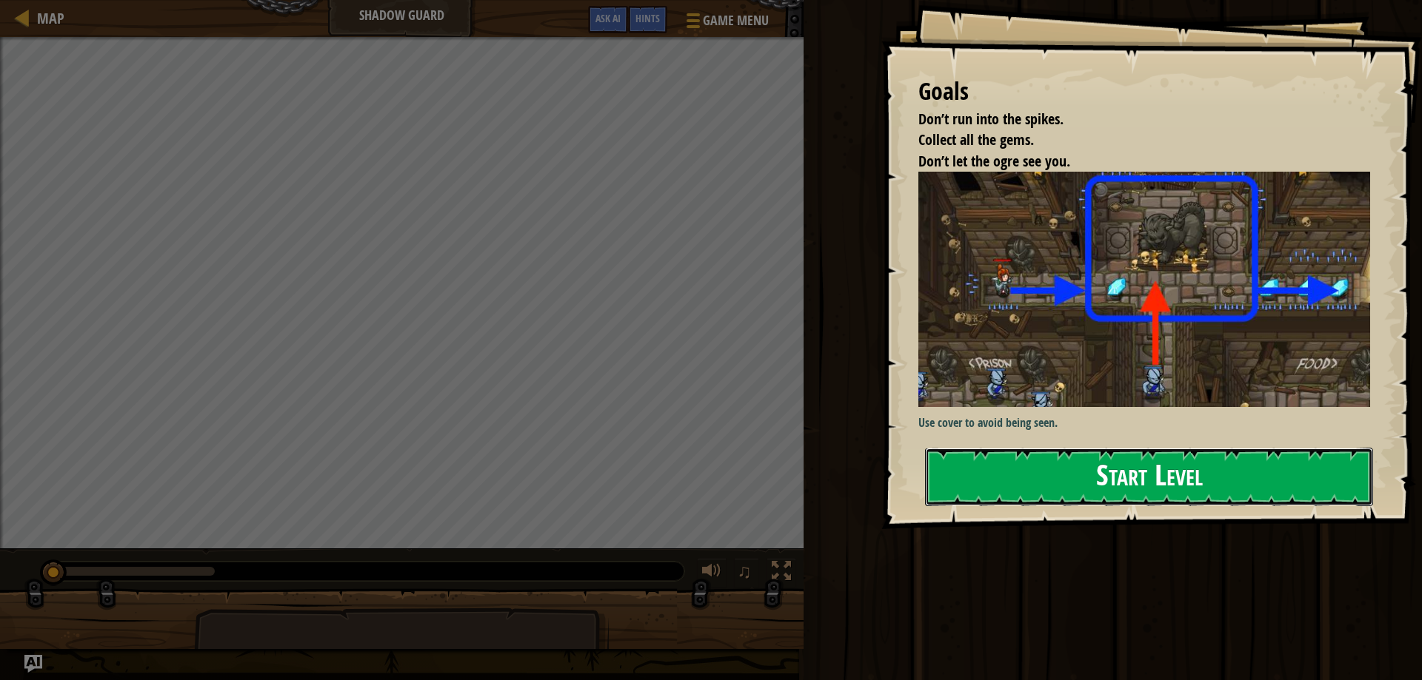
click at [1024, 483] on button "Start Level" at bounding box center [1149, 477] width 448 height 58
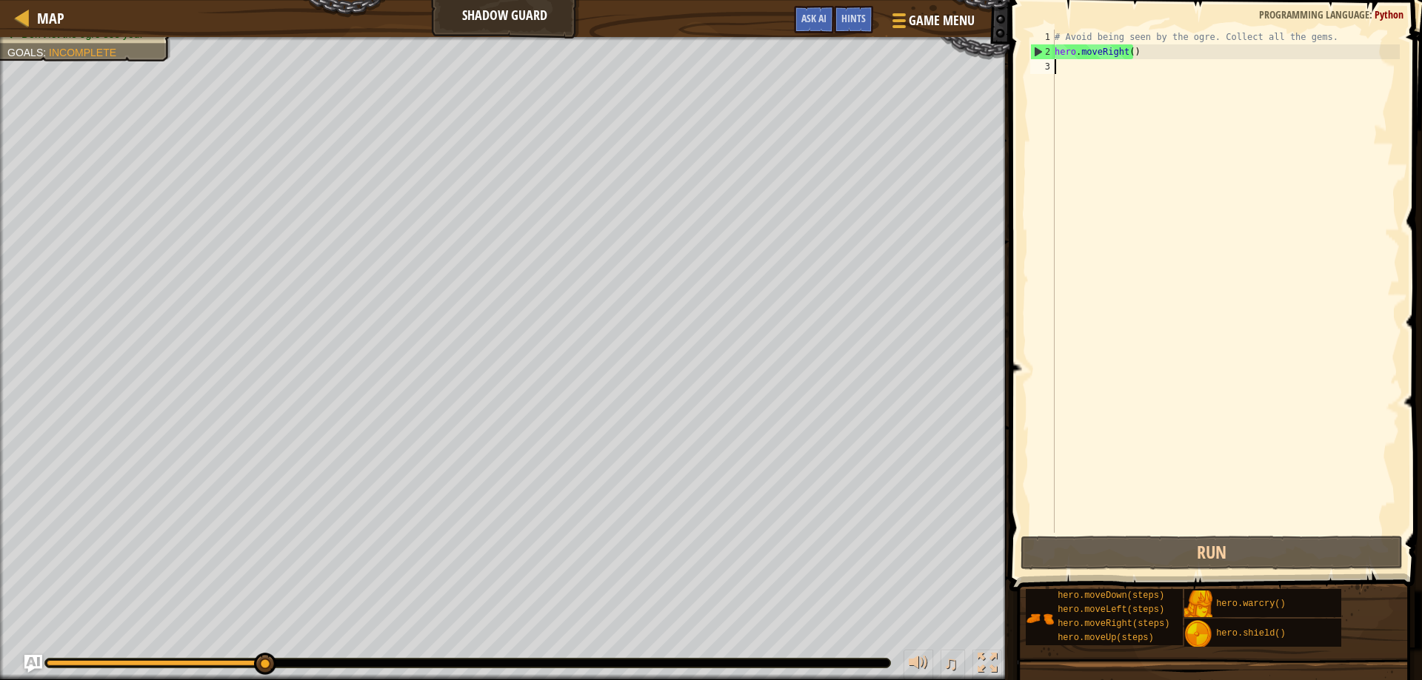
click at [1106, 58] on div "# Avoid being seen by the ogre. Collect all the gems. hero . moveRight ( )" at bounding box center [1225, 296] width 348 height 533
type textarea "hero.moveRight()"
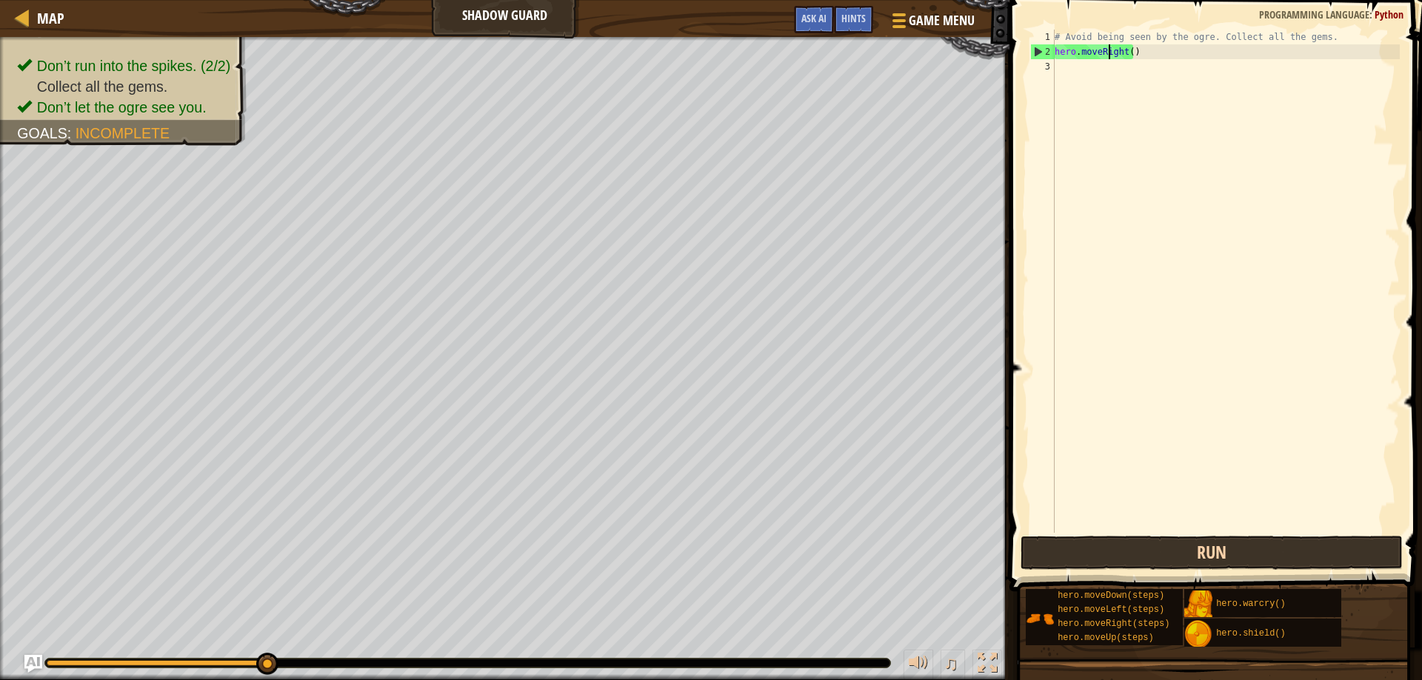
click at [1216, 536] on div "hero.moveRight() 1 2 3 # Avoid being seen by the ogre. Collect all the gems. he…" at bounding box center [1213, 324] width 417 height 635
click at [1213, 550] on button "Run" at bounding box center [1211, 553] width 383 height 34
click at [1137, 554] on button "Run" at bounding box center [1211, 553] width 383 height 34
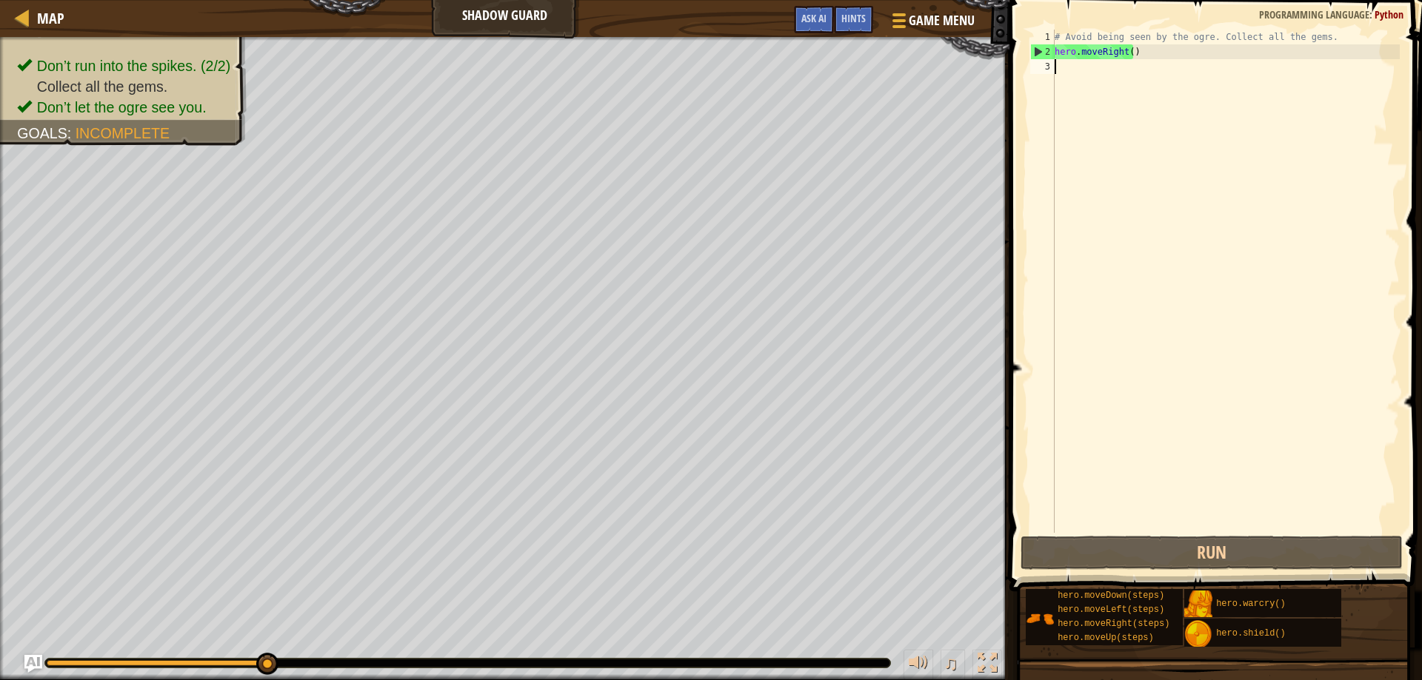
click at [1045, 67] on div "3" at bounding box center [1042, 66] width 24 height 15
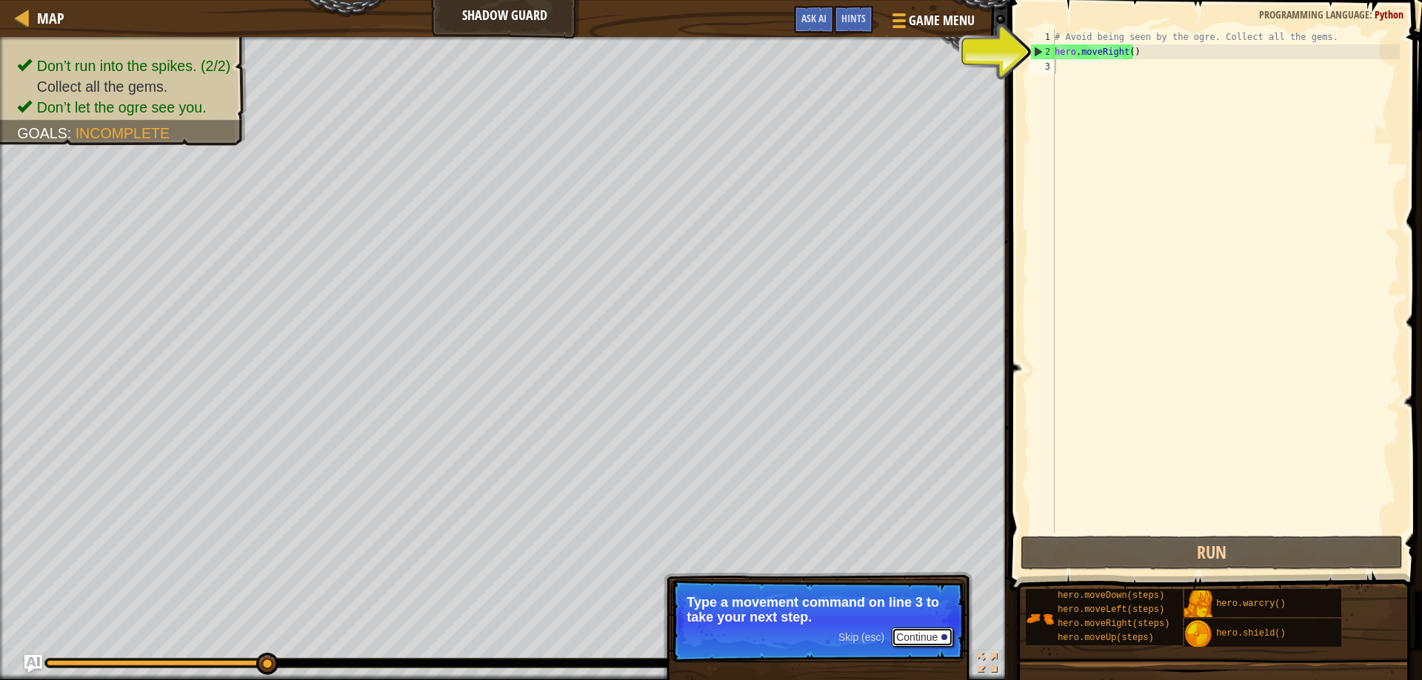
click at [931, 634] on button "Continue" at bounding box center [921, 637] width 61 height 19
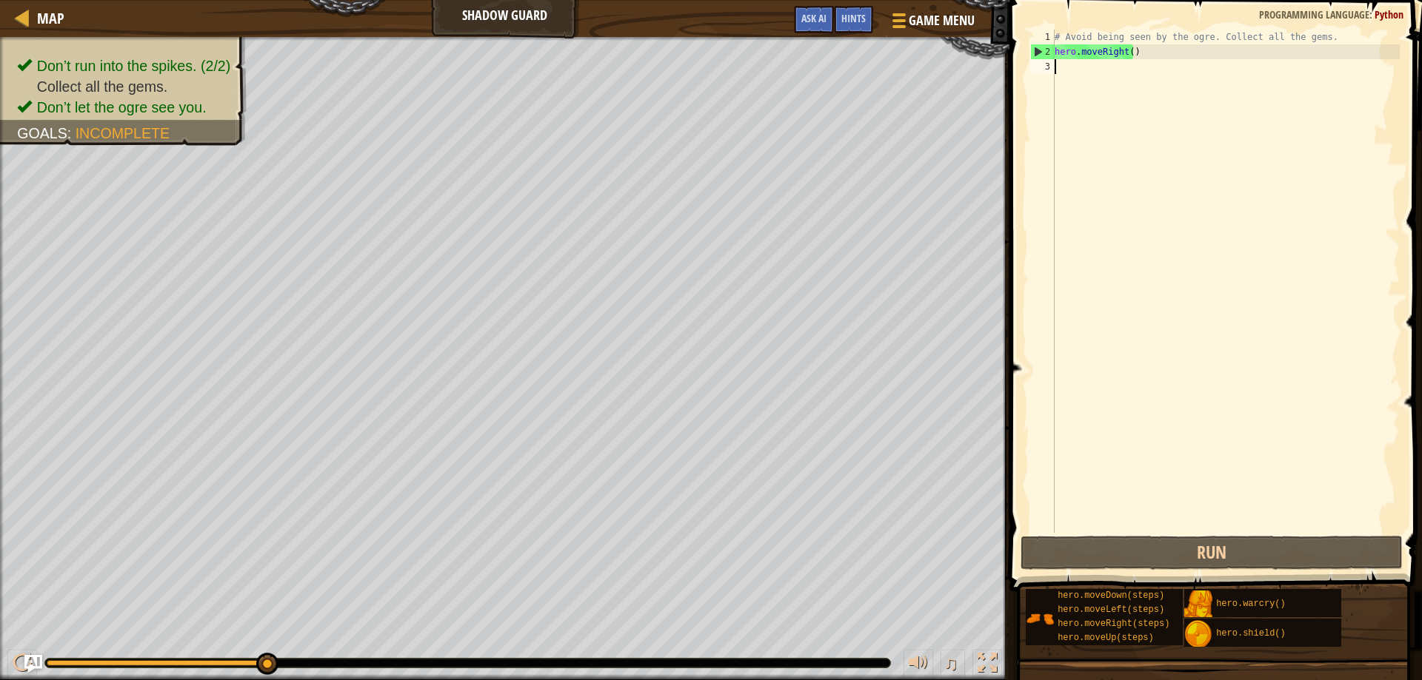
scroll to position [7, 0]
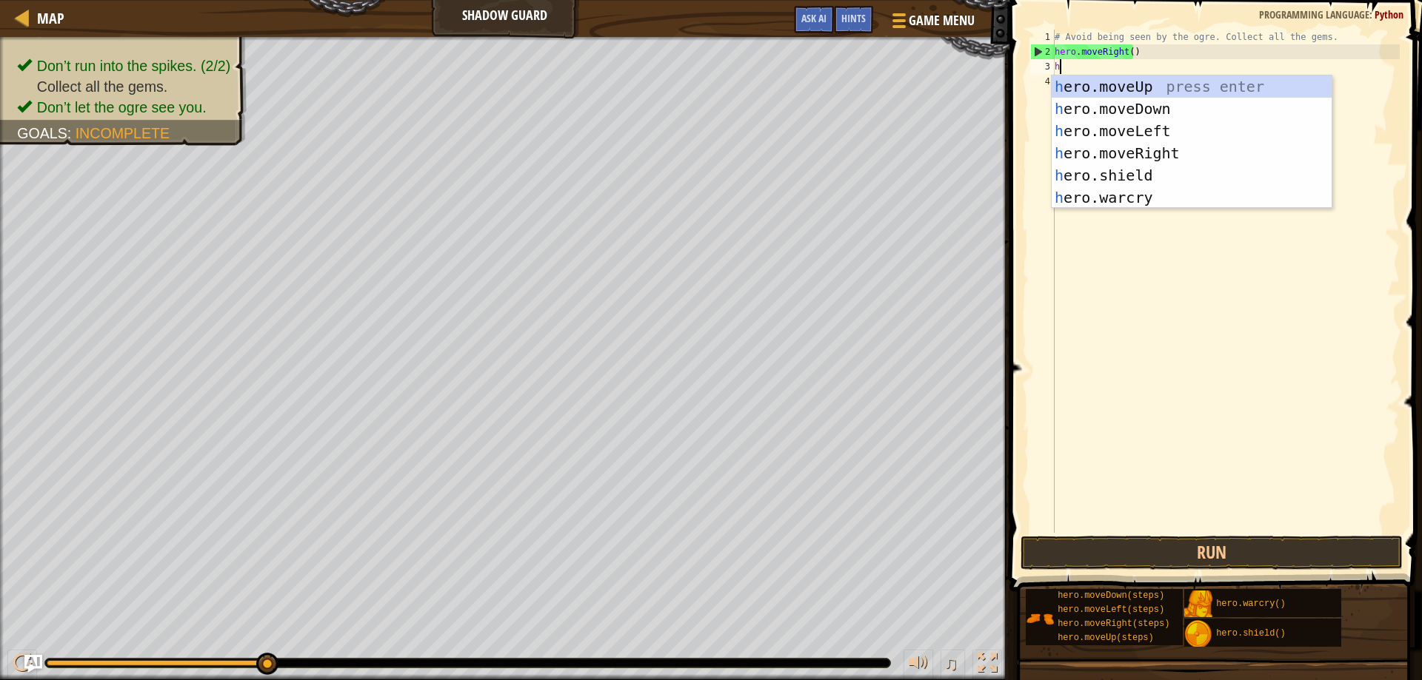
type textarea "he"
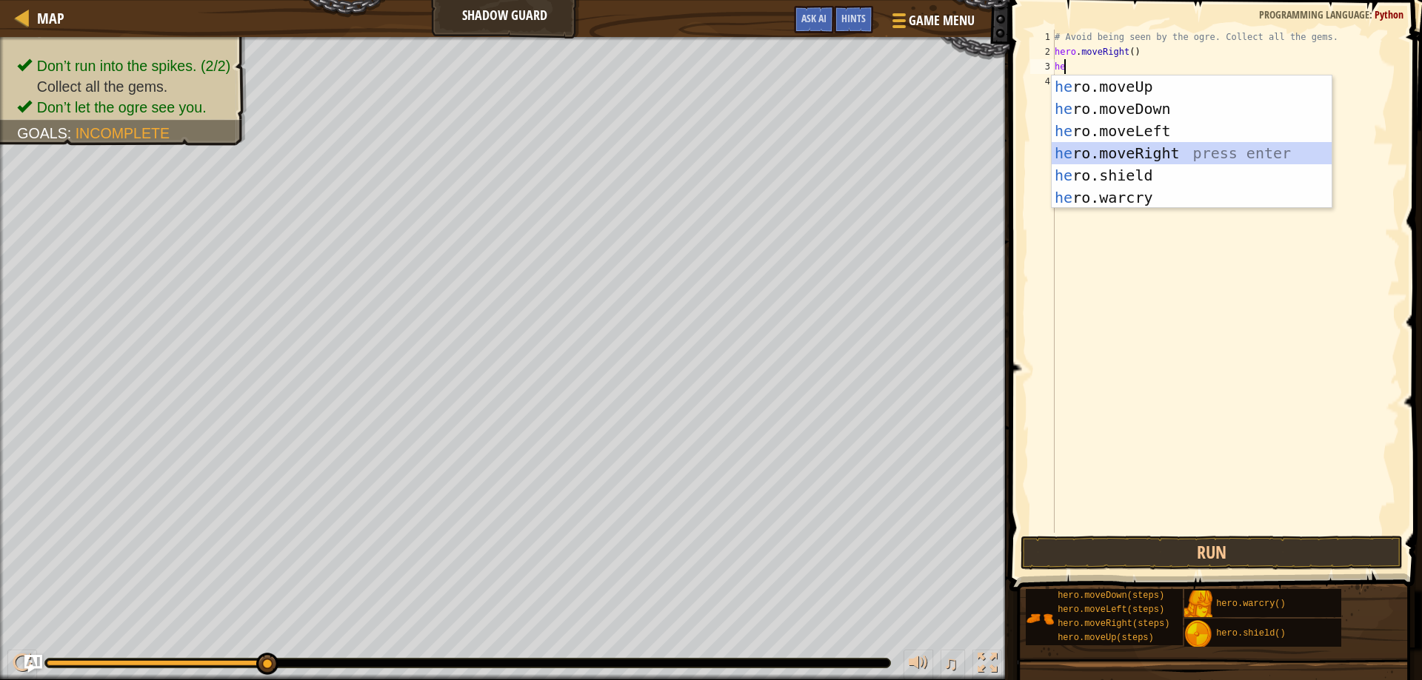
click at [1141, 146] on div "he ro.moveUp press enter he ro.moveDown press enter he ro.moveLeft press enter …" at bounding box center [1191, 165] width 280 height 178
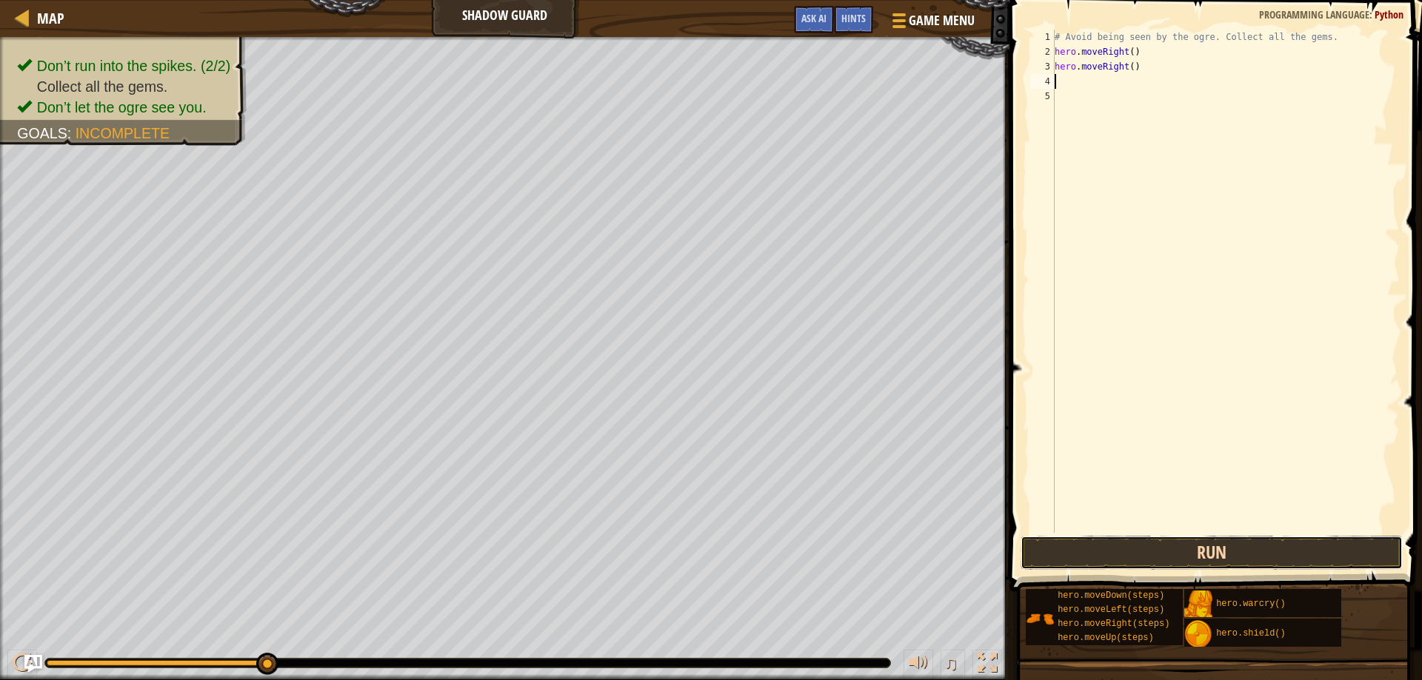
click at [1168, 552] on button "Run" at bounding box center [1211, 553] width 383 height 34
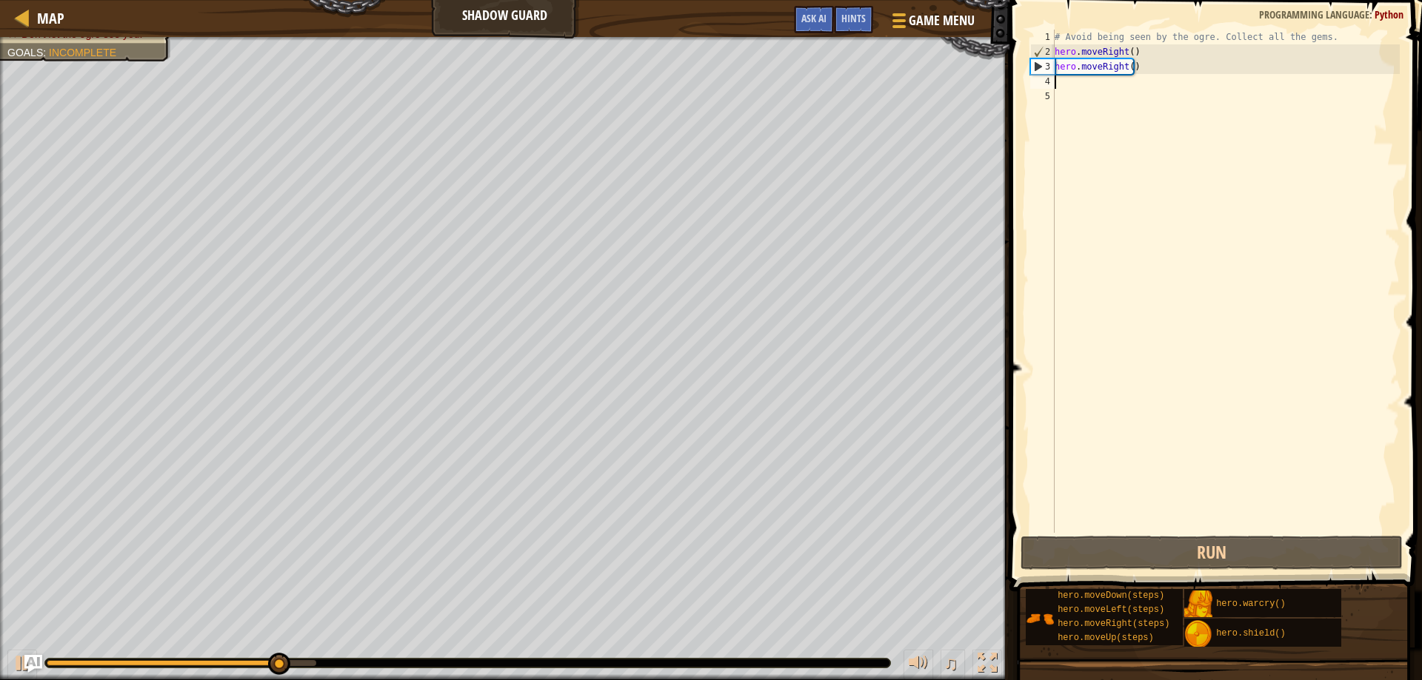
click at [1050, 81] on div "4" at bounding box center [1042, 81] width 24 height 15
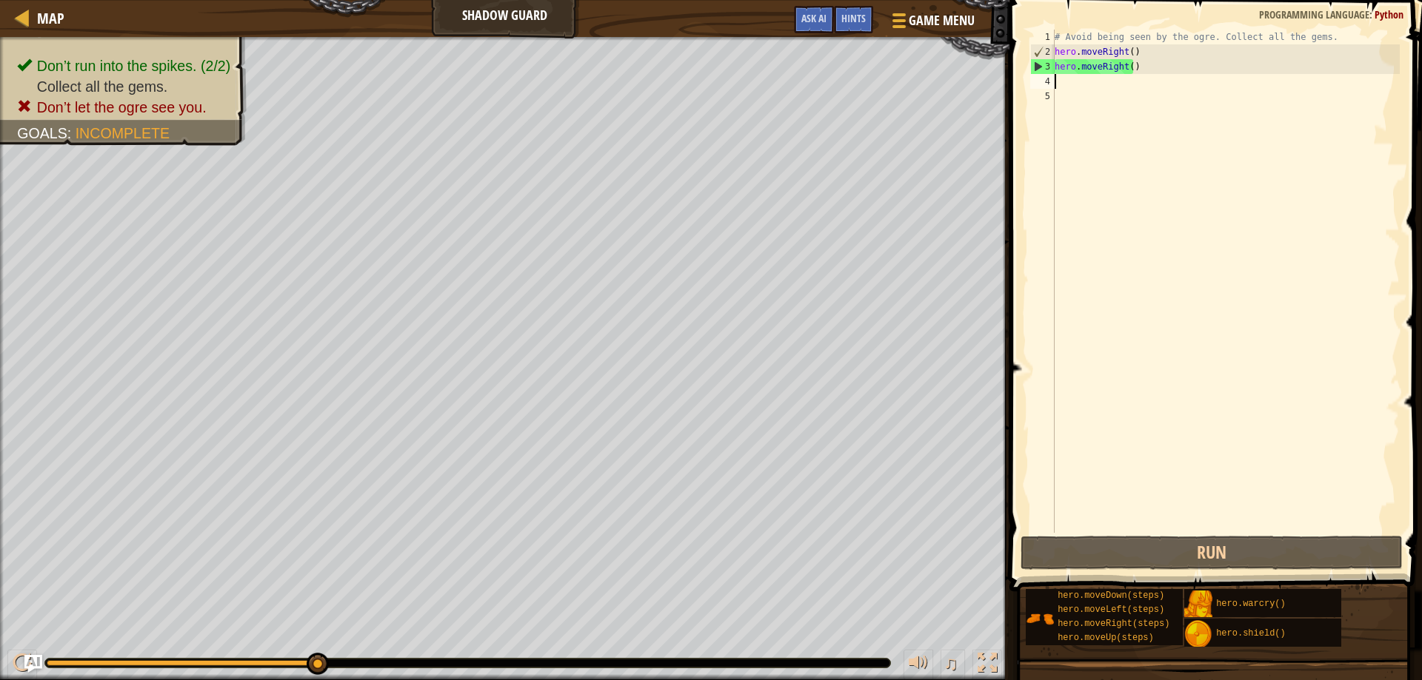
click at [1054, 81] on div "4" at bounding box center [1042, 81] width 24 height 15
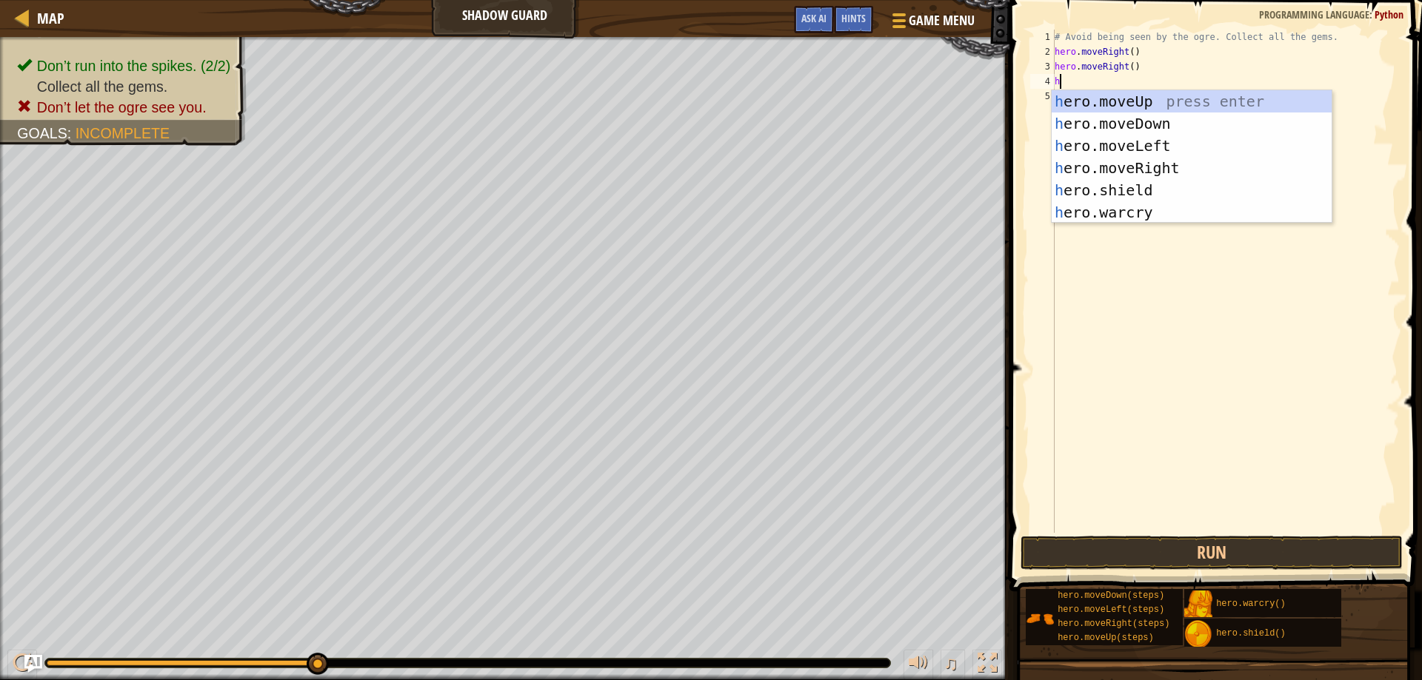
type textarea "he"
click at [1140, 175] on div "he ro.moveUp press enter he ro.moveDown press enter he ro.moveLeft press enter …" at bounding box center [1191, 179] width 280 height 178
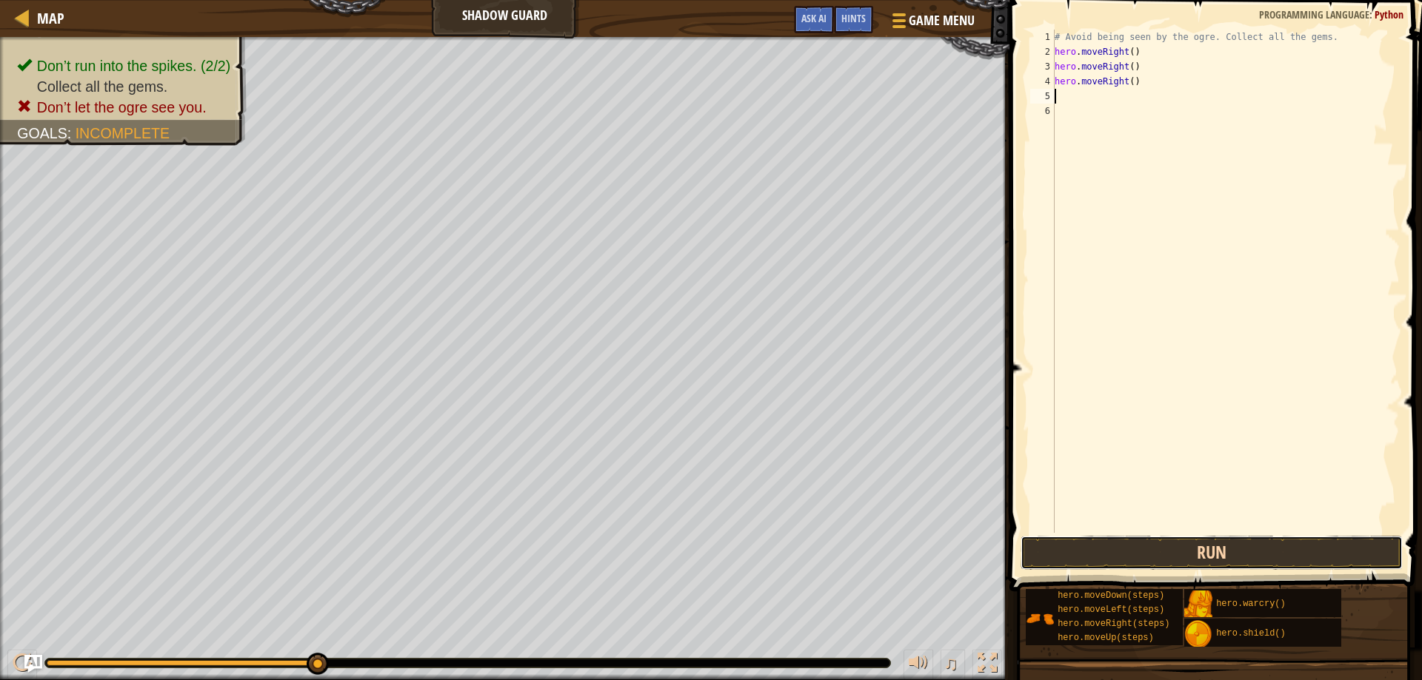
click at [1165, 545] on button "Run" at bounding box center [1211, 553] width 383 height 34
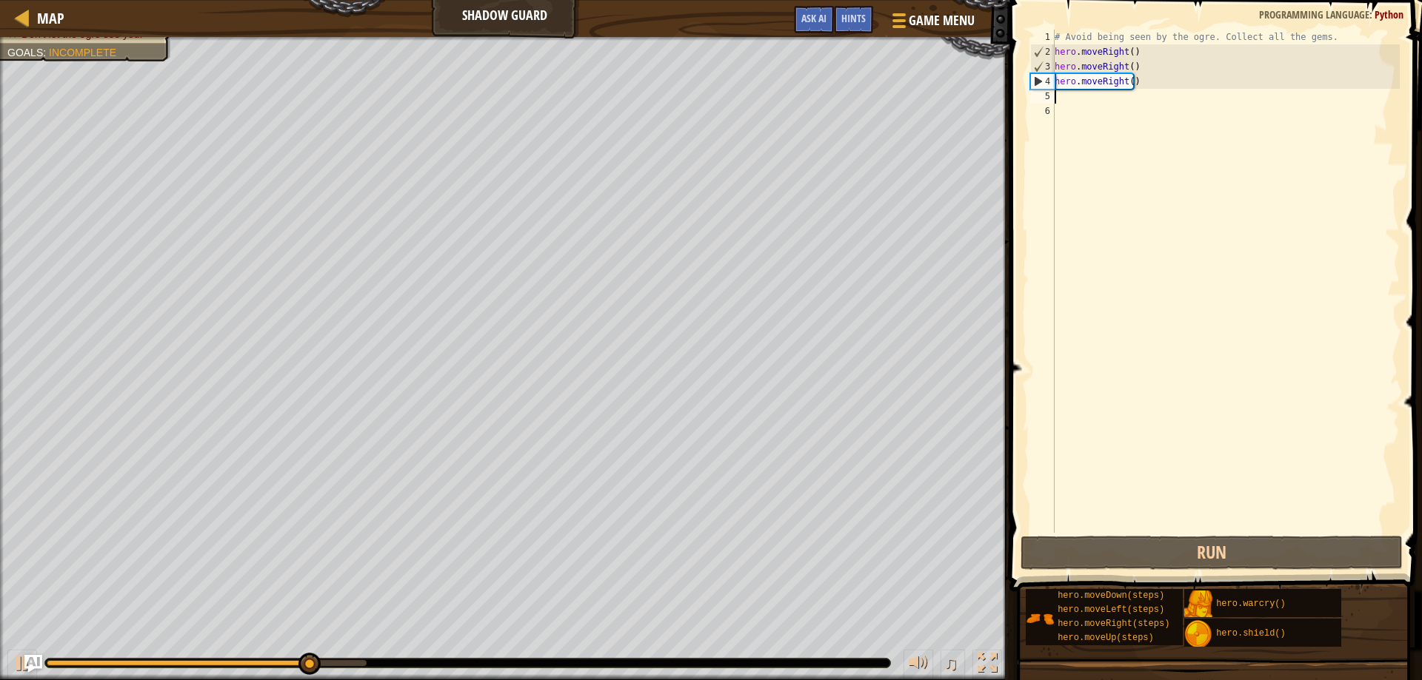
click at [1055, 98] on div "# Avoid being seen by the ogre. Collect all the gems. hero . moveRight ( ) hero…" at bounding box center [1225, 296] width 348 height 533
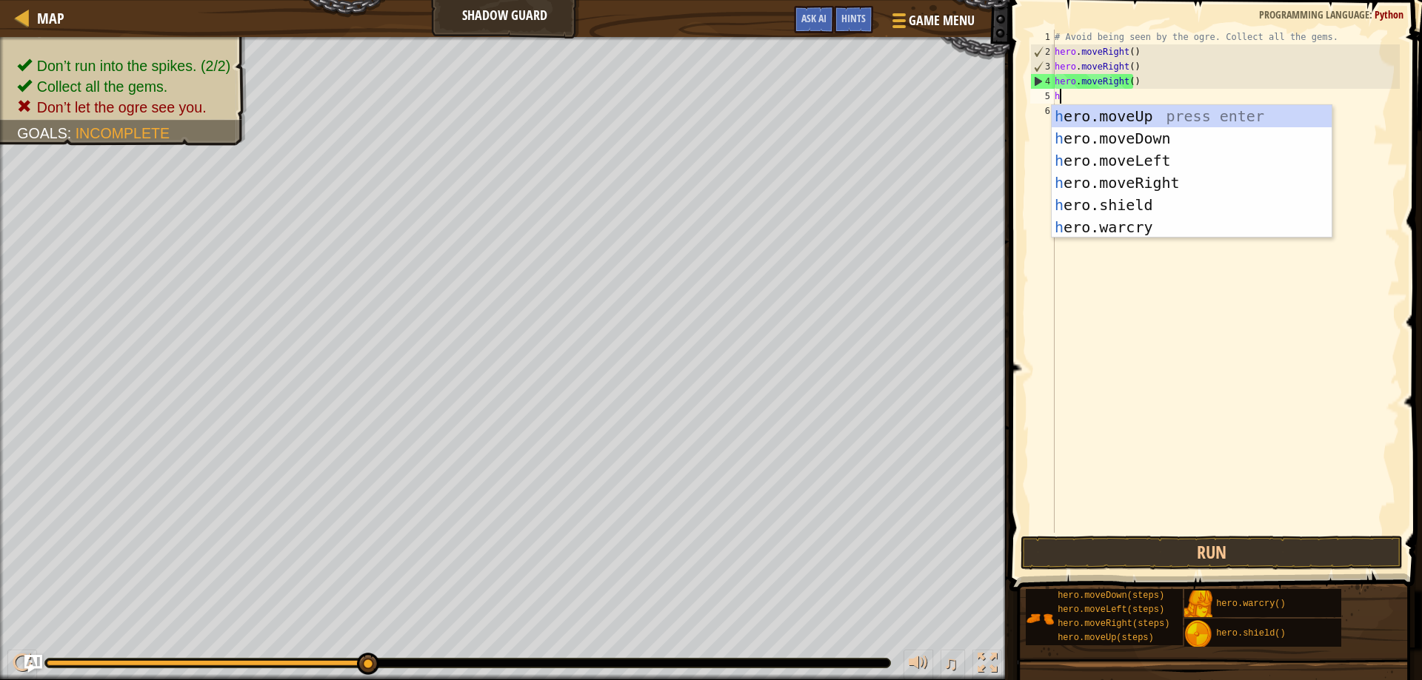
type textarea "he"
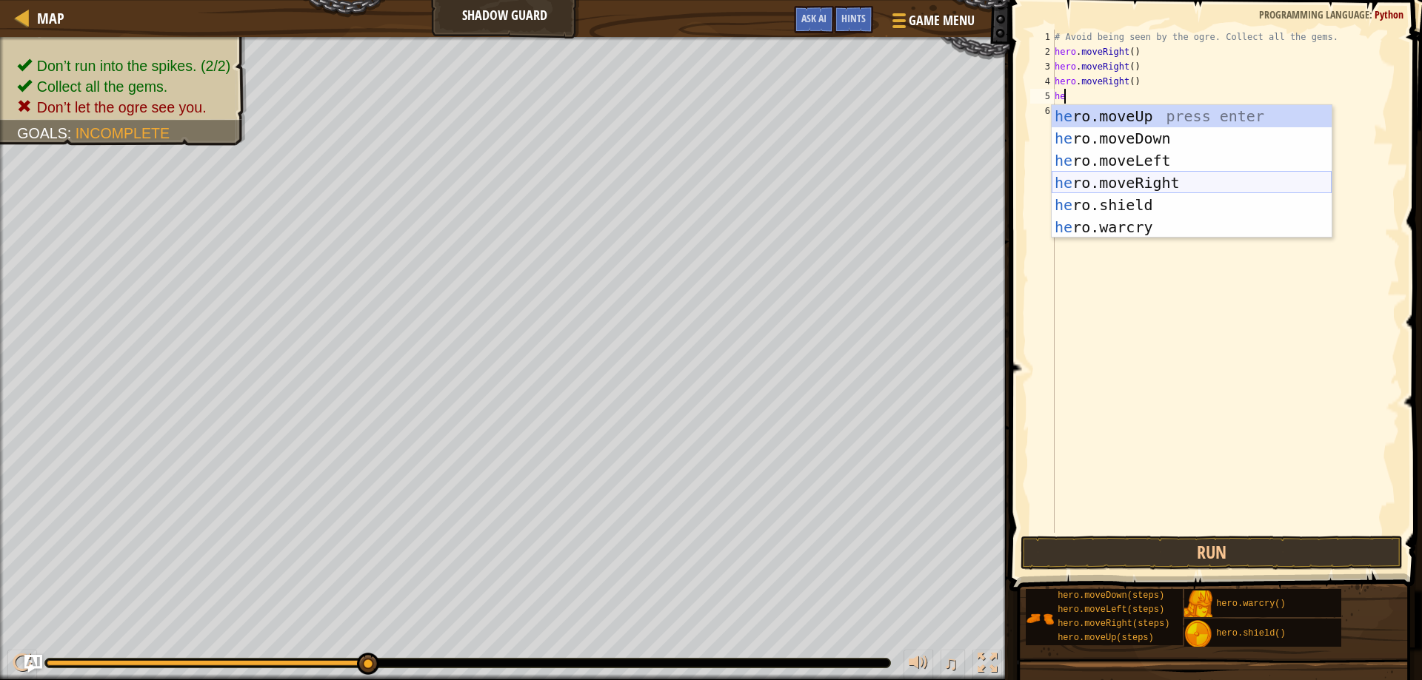
click at [1161, 188] on div "he ro.moveUp press enter he ro.moveDown press enter he ro.moveLeft press enter …" at bounding box center [1191, 194] width 280 height 178
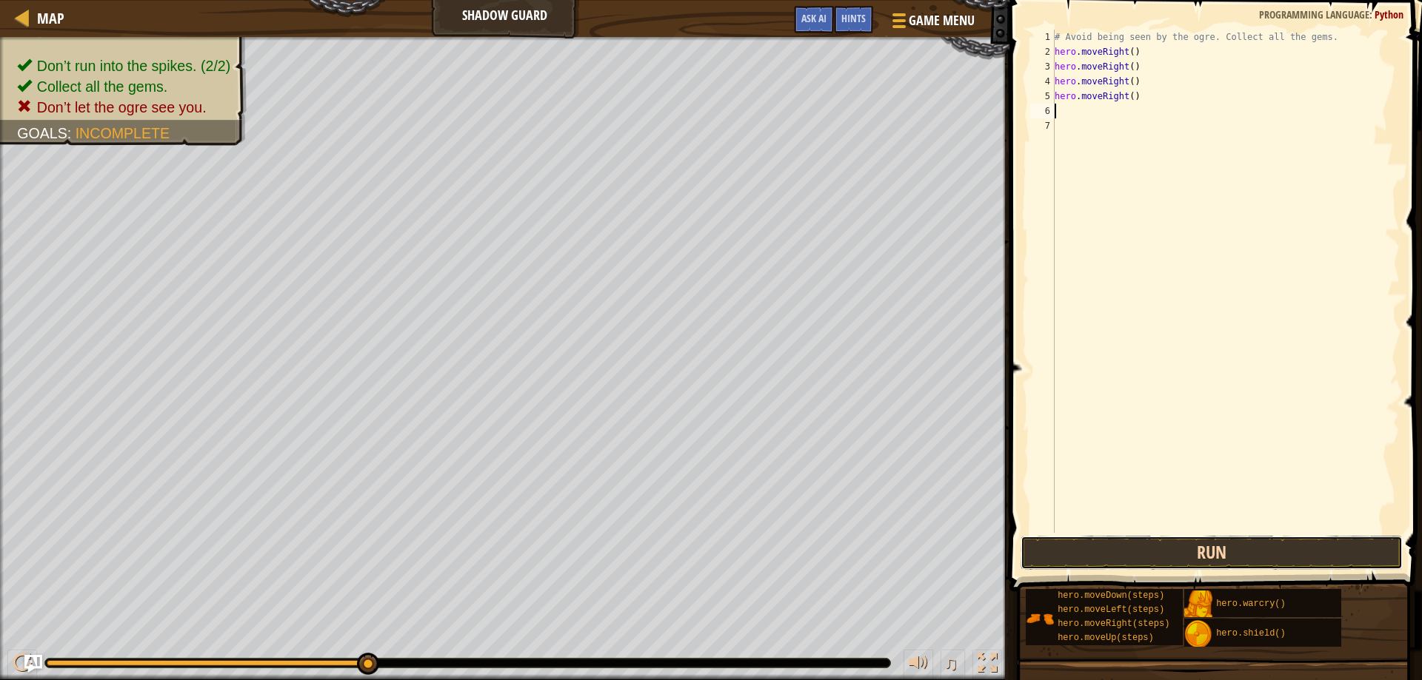
click at [1174, 562] on button "Run" at bounding box center [1211, 553] width 383 height 34
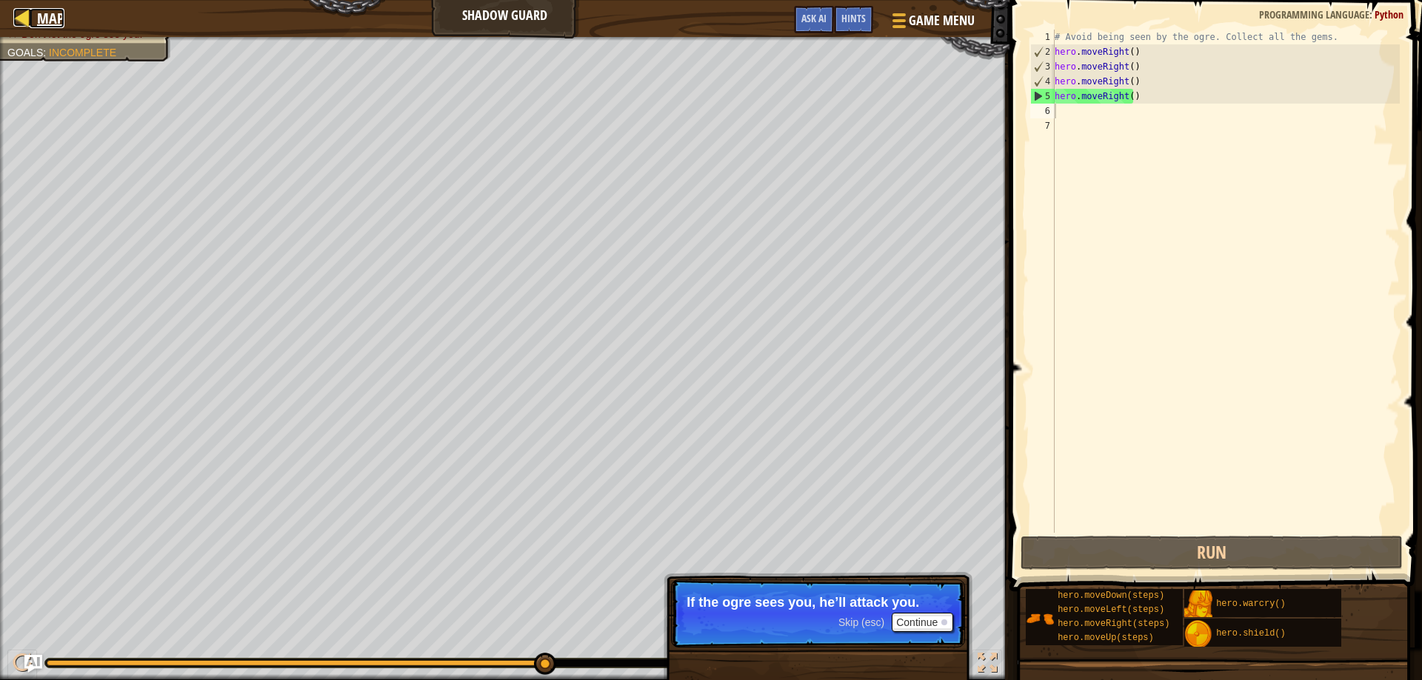
click at [39, 13] on span "Map" at bounding box center [50, 18] width 27 height 20
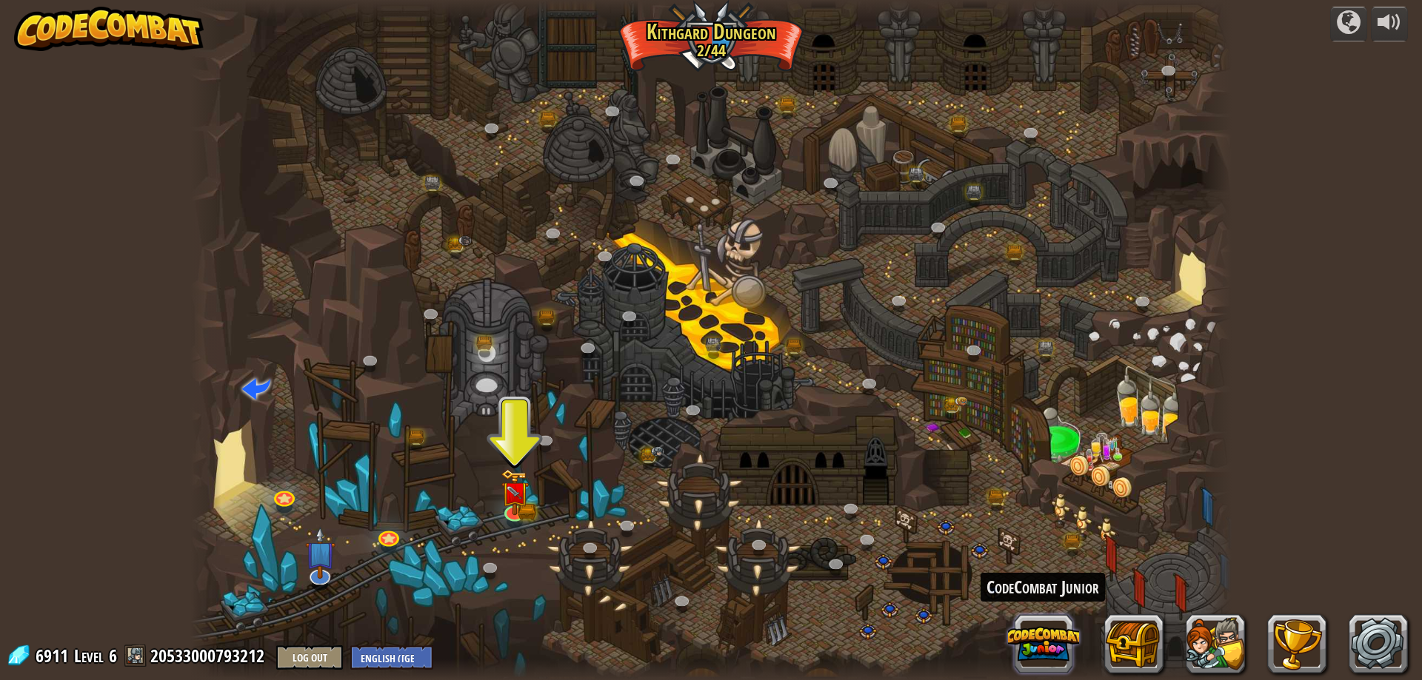
click at [1063, 637] on button at bounding box center [1043, 644] width 71 height 71
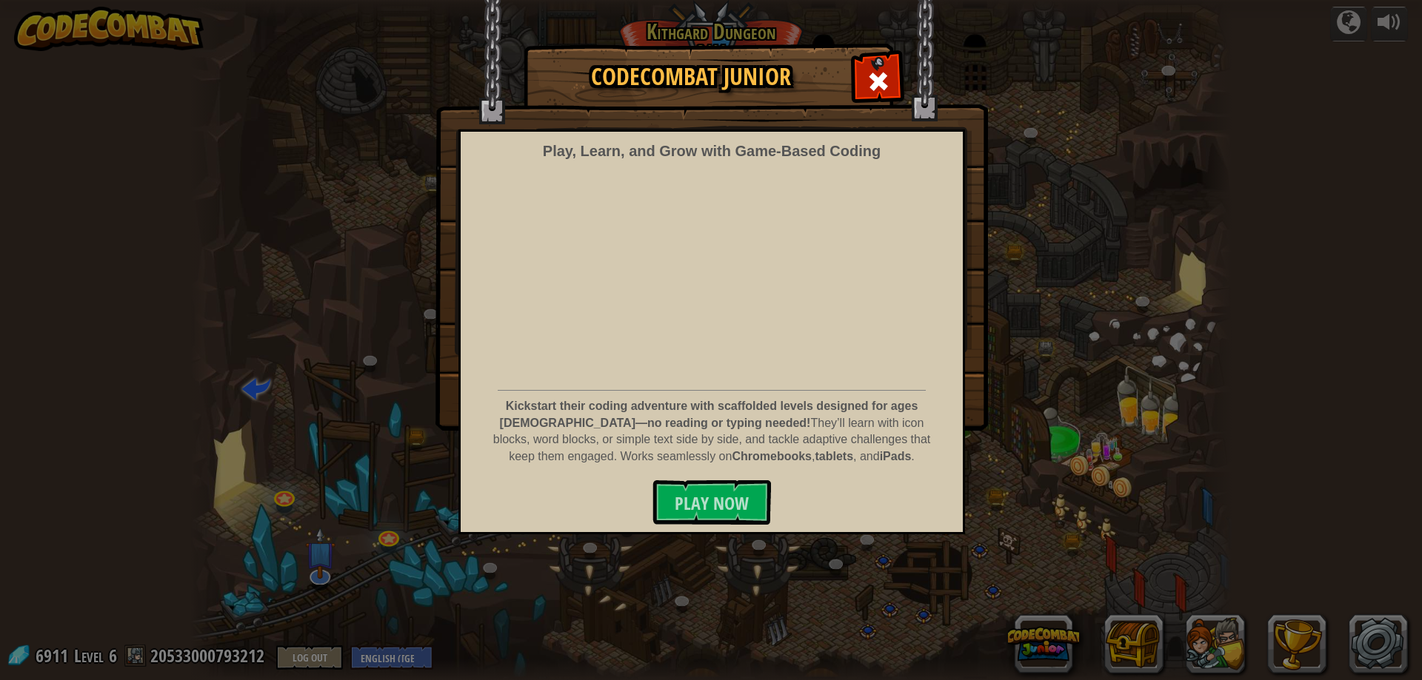
click at [888, 96] on div at bounding box center [877, 79] width 47 height 47
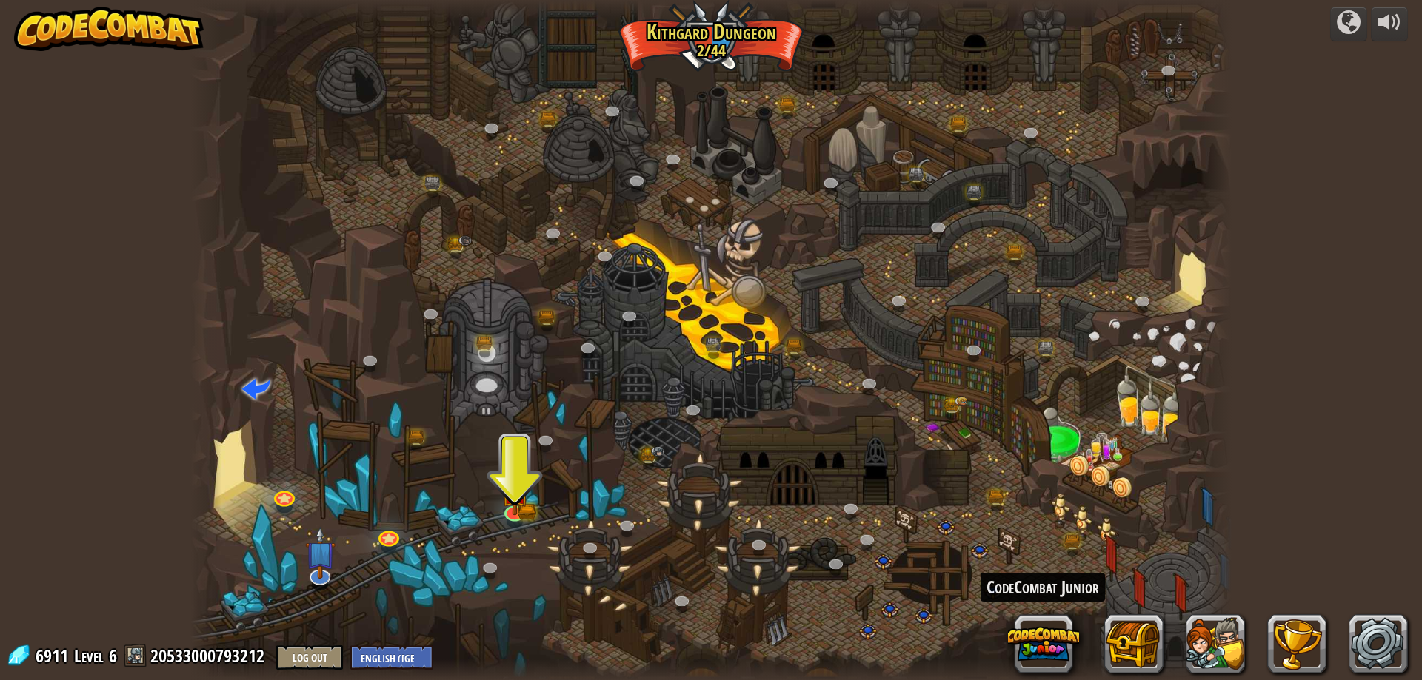
click at [88, 39] on img at bounding box center [109, 29] width 190 height 44
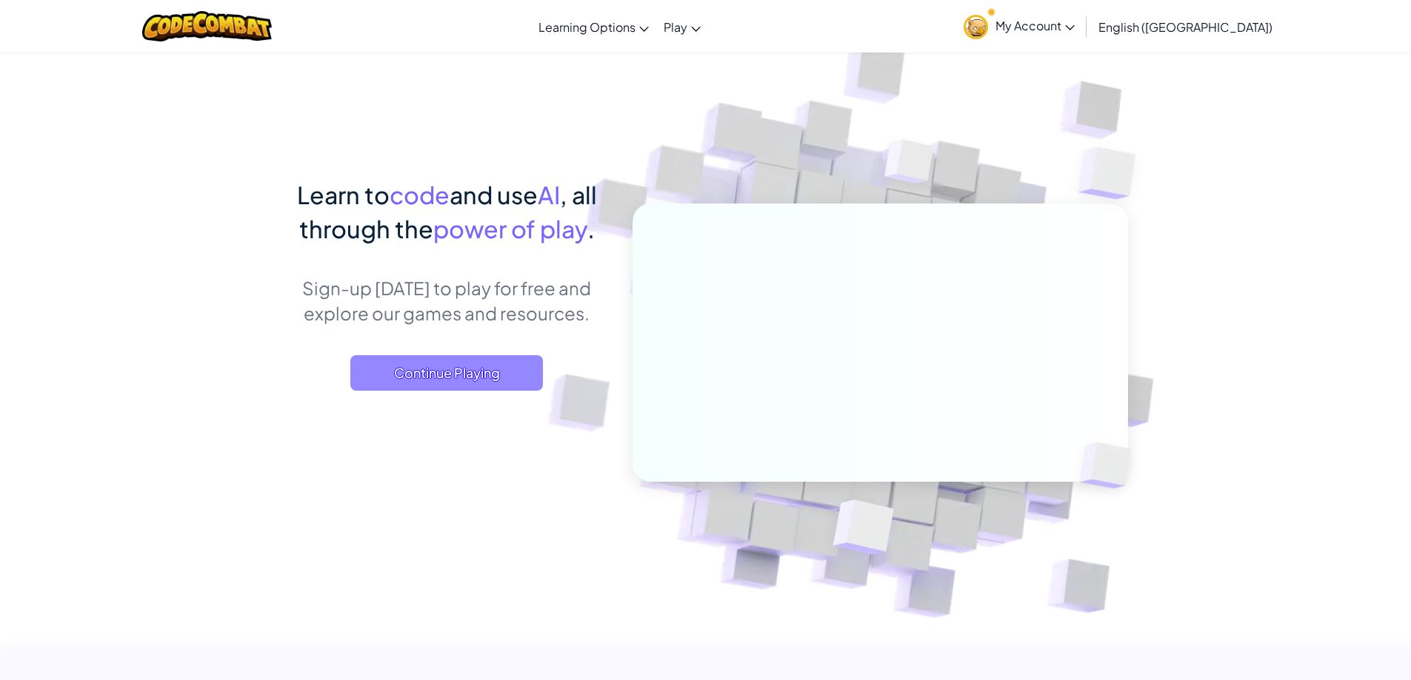
click at [483, 381] on span "Continue Playing" at bounding box center [446, 373] width 193 height 36
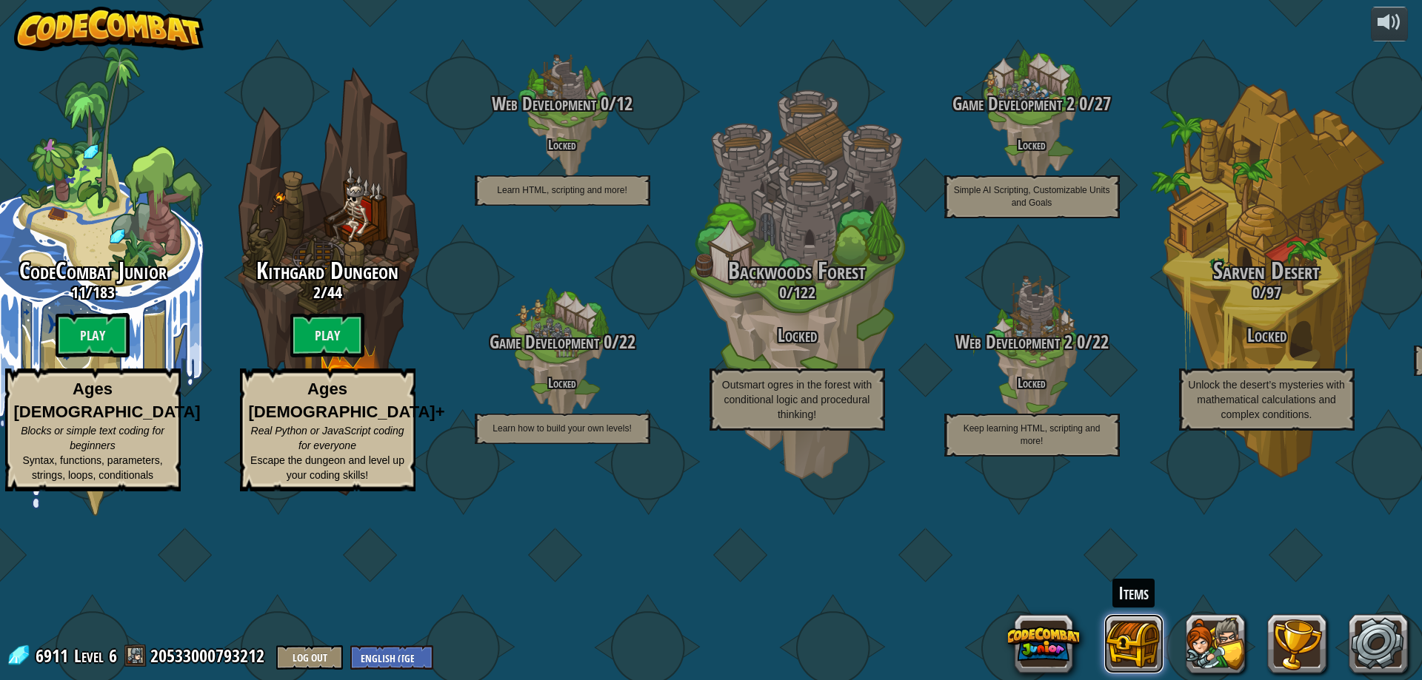
click at [1142, 634] on button at bounding box center [1133, 644] width 59 height 59
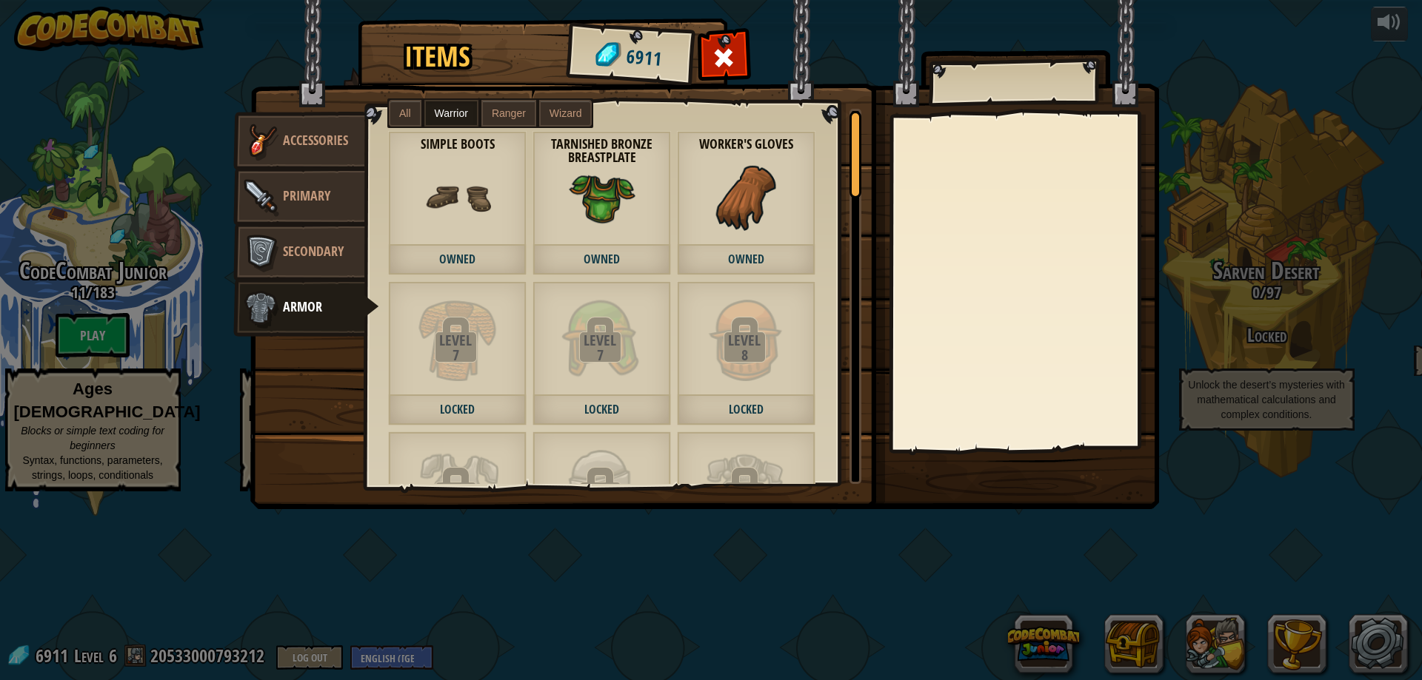
click at [1200, 650] on div "Items 6911 Misc Accessories Primary Secondary Armor All Warrior Ranger Wizard L…" at bounding box center [711, 340] width 1422 height 680
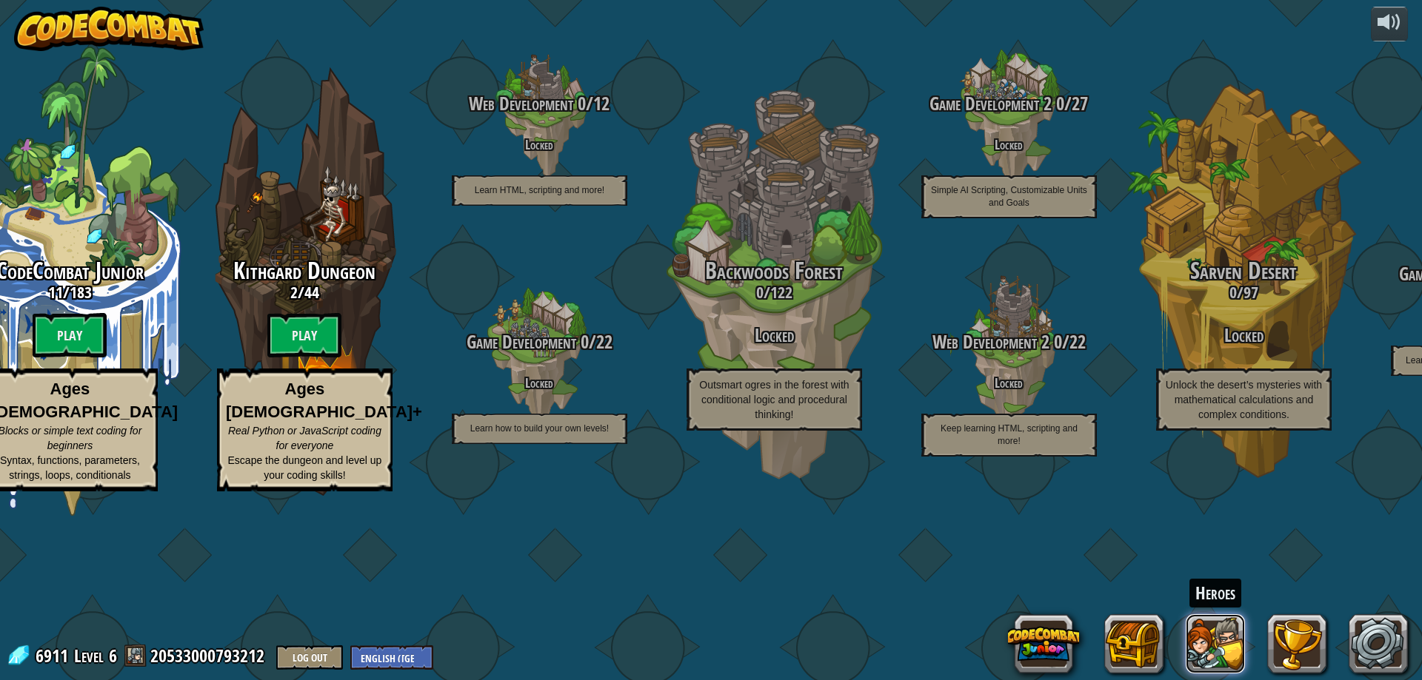
click at [1201, 635] on button at bounding box center [1214, 644] width 59 height 59
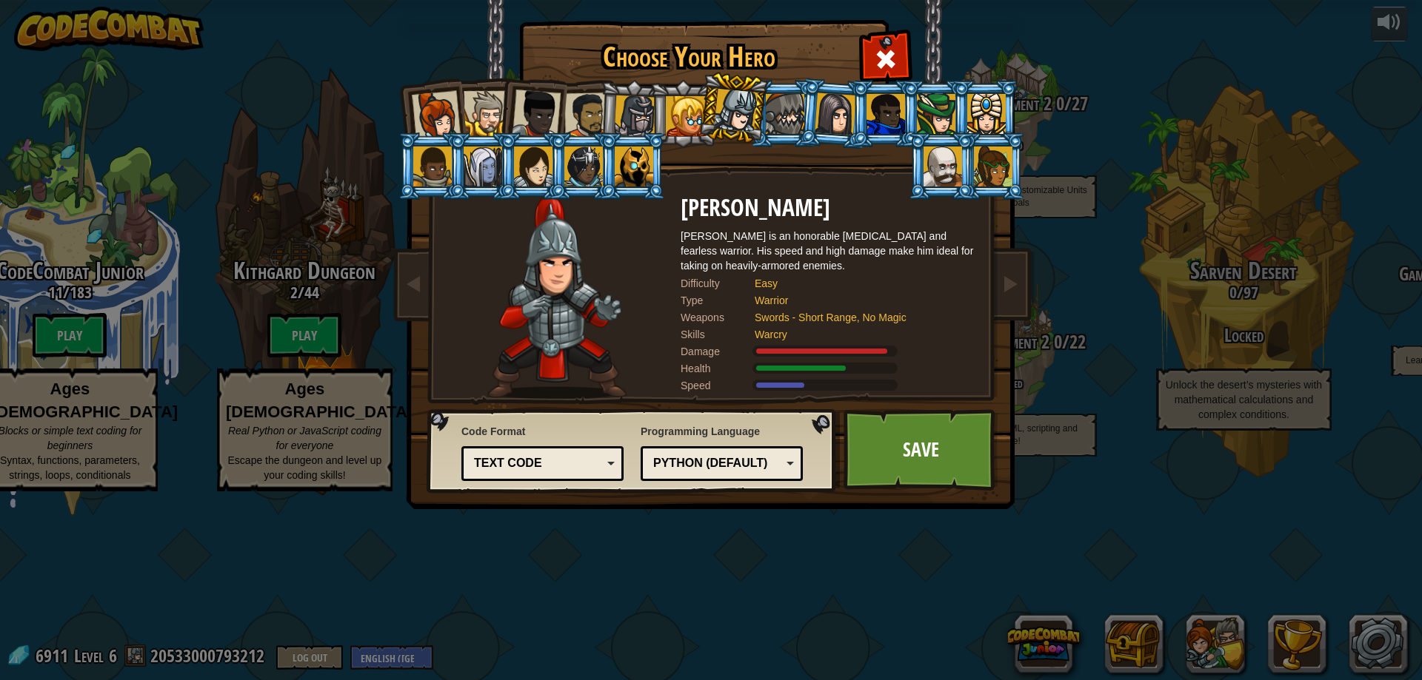
click at [1291, 629] on div "Choose Your Hero 6911 Captain [PERSON_NAME] Anya is a no-nonsense leader who is…" at bounding box center [711, 340] width 1422 height 680
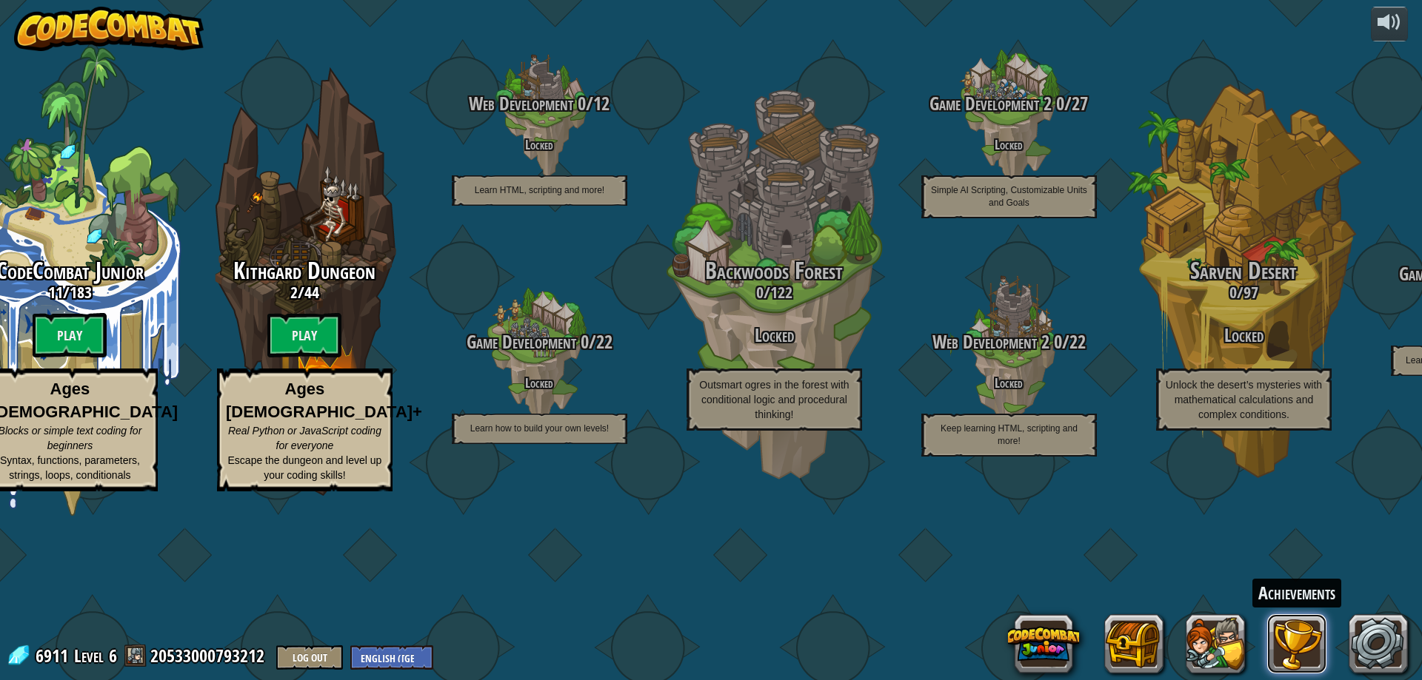
click at [1287, 637] on button at bounding box center [1296, 644] width 59 height 59
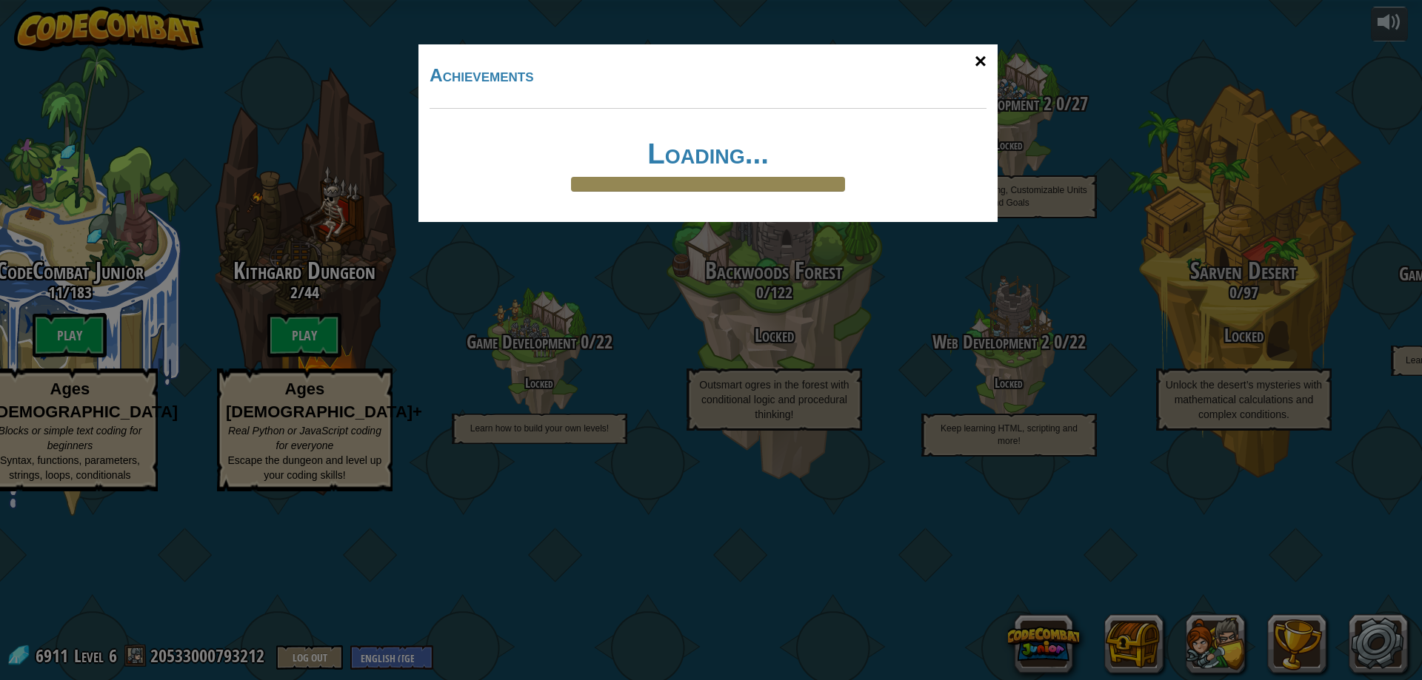
click at [980, 53] on div "×" at bounding box center [980, 61] width 34 height 43
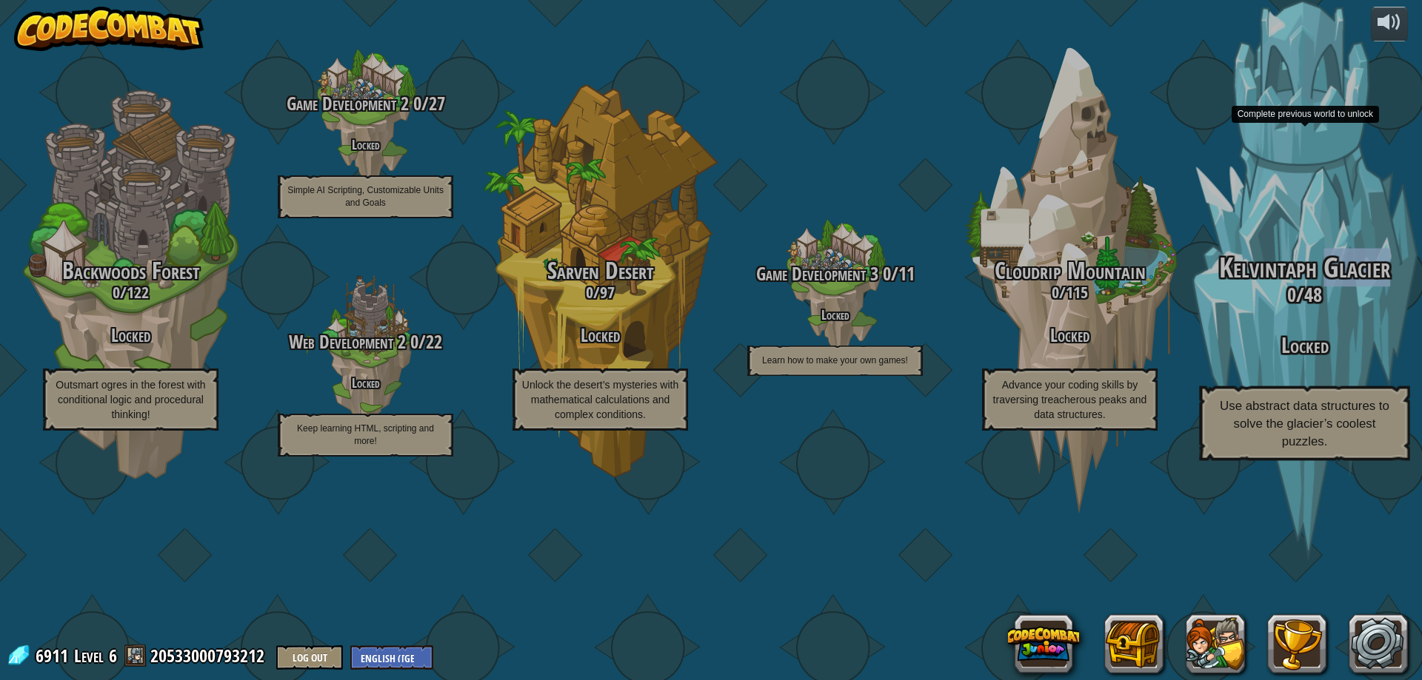
drag, startPoint x: 1328, startPoint y: 367, endPoint x: 1266, endPoint y: 376, distance: 62.2
click at [1266, 376] on div "Kelvintaph Glacier 0 / 48 Locked Use abstract data structures to solve the glac…" at bounding box center [1303, 357] width 281 height 208
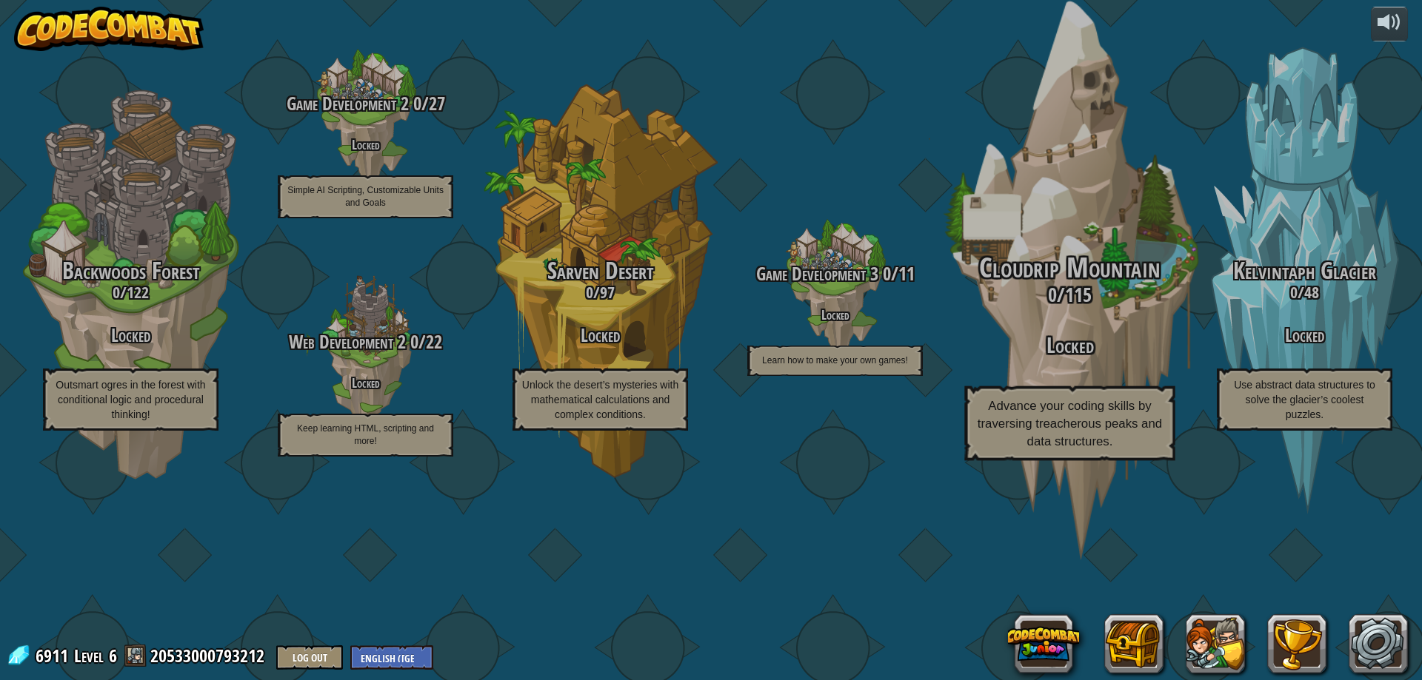
drag, startPoint x: 836, startPoint y: 598, endPoint x: 969, endPoint y: 598, distance: 133.3
click at [969, 598] on div "CodeCombat Junior 11 / 183 Play Ages [DEMOGRAPHIC_DATA] Blocks or simple text c…" at bounding box center [365, 340] width 2112 height 680
